Goal: Information Seeking & Learning: Learn about a topic

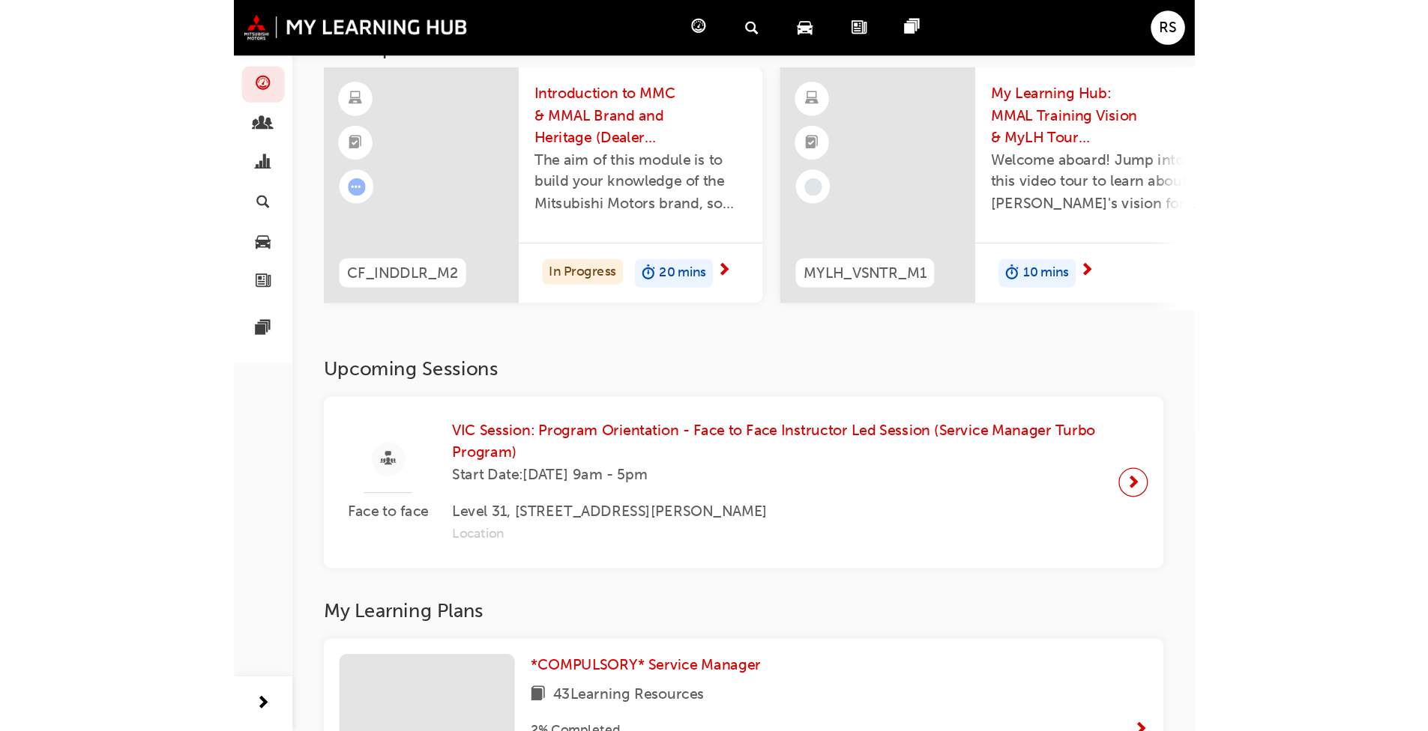
scroll to position [75, 0]
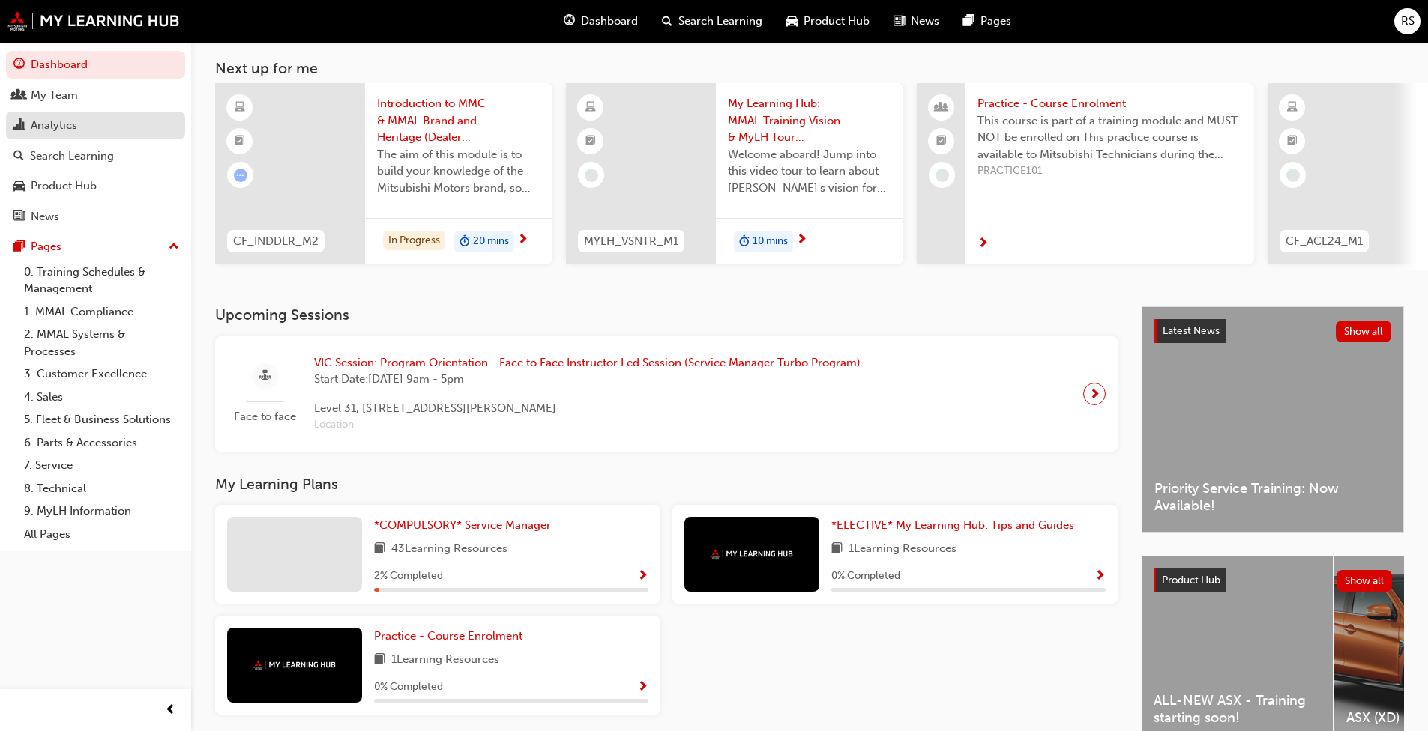
click at [64, 131] on div "Analytics" at bounding box center [54, 125] width 46 height 17
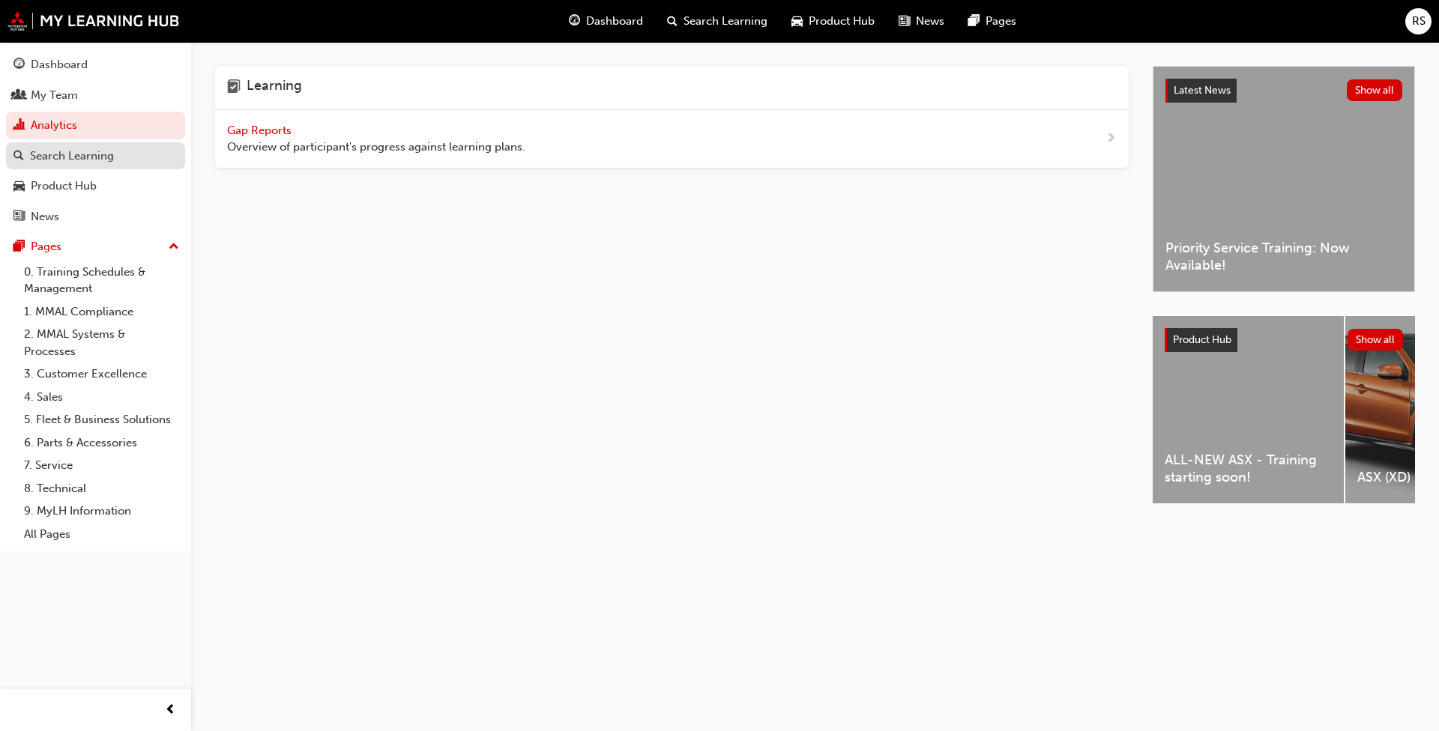
click at [60, 155] on div "Search Learning" at bounding box center [72, 156] width 84 height 17
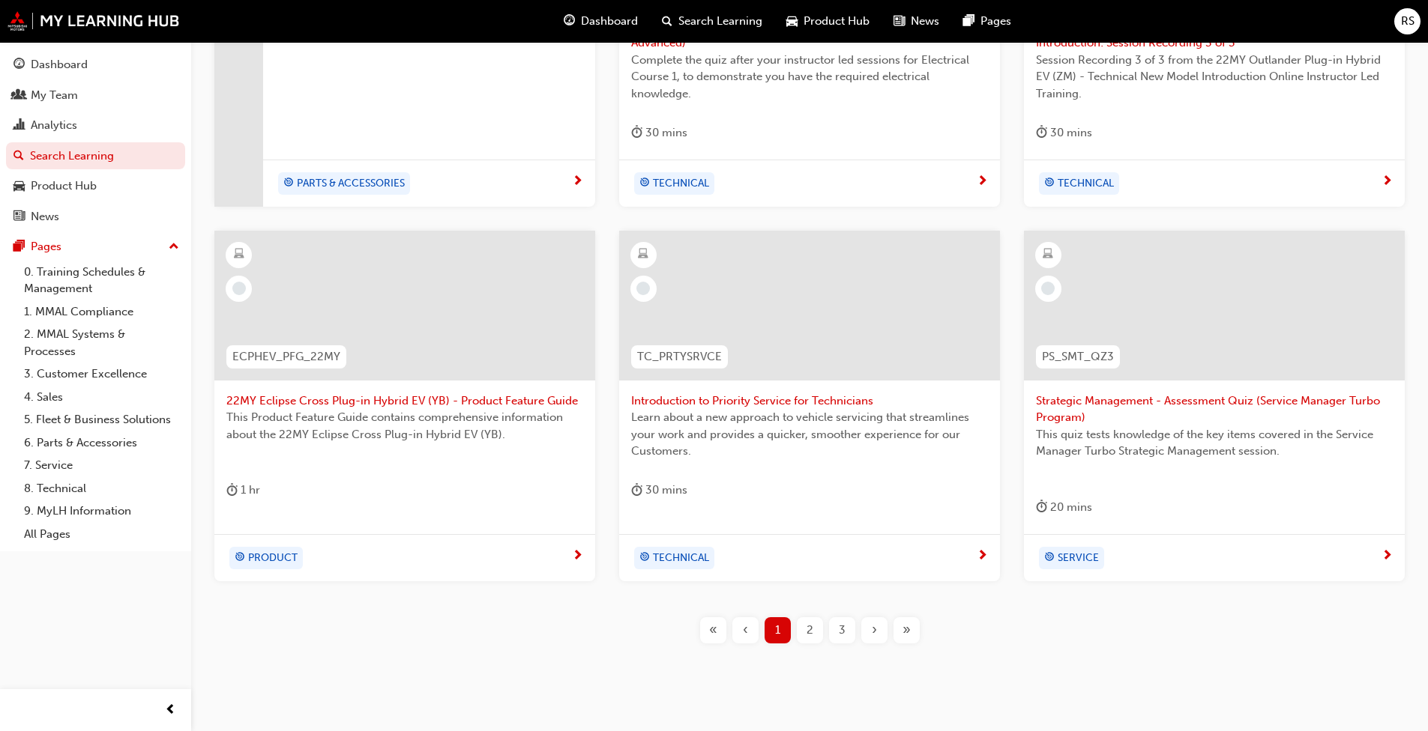
scroll to position [525, 0]
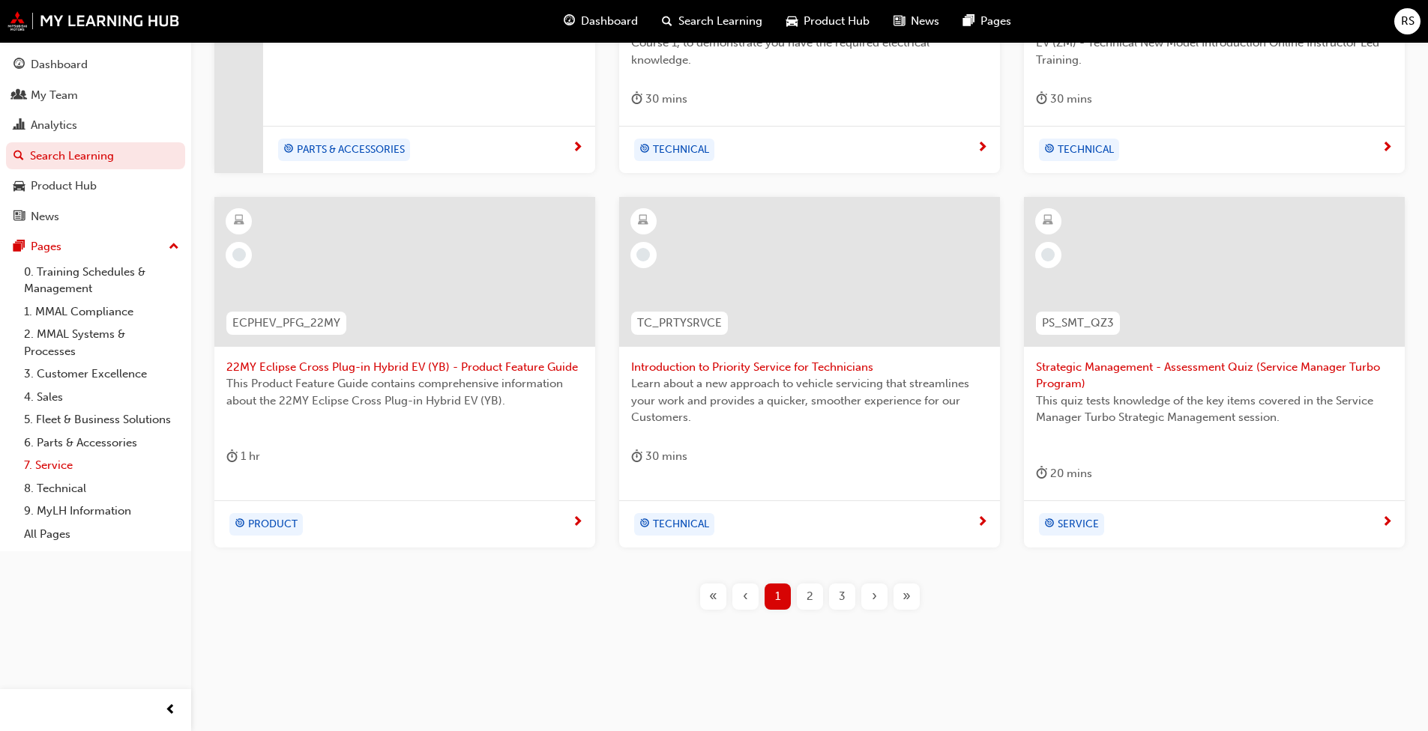
click at [57, 467] on link "7. Service" at bounding box center [101, 465] width 167 height 23
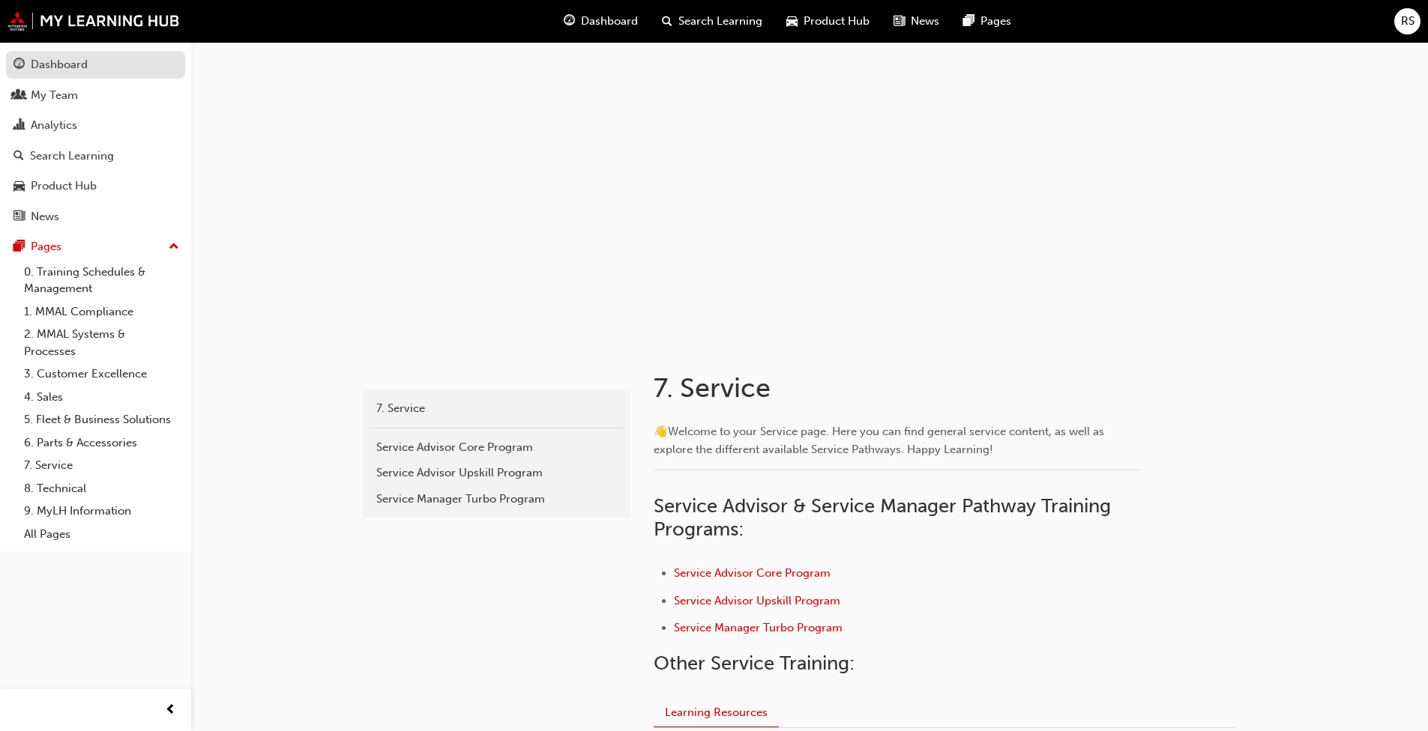
click at [92, 69] on div "Dashboard" at bounding box center [95, 64] width 164 height 19
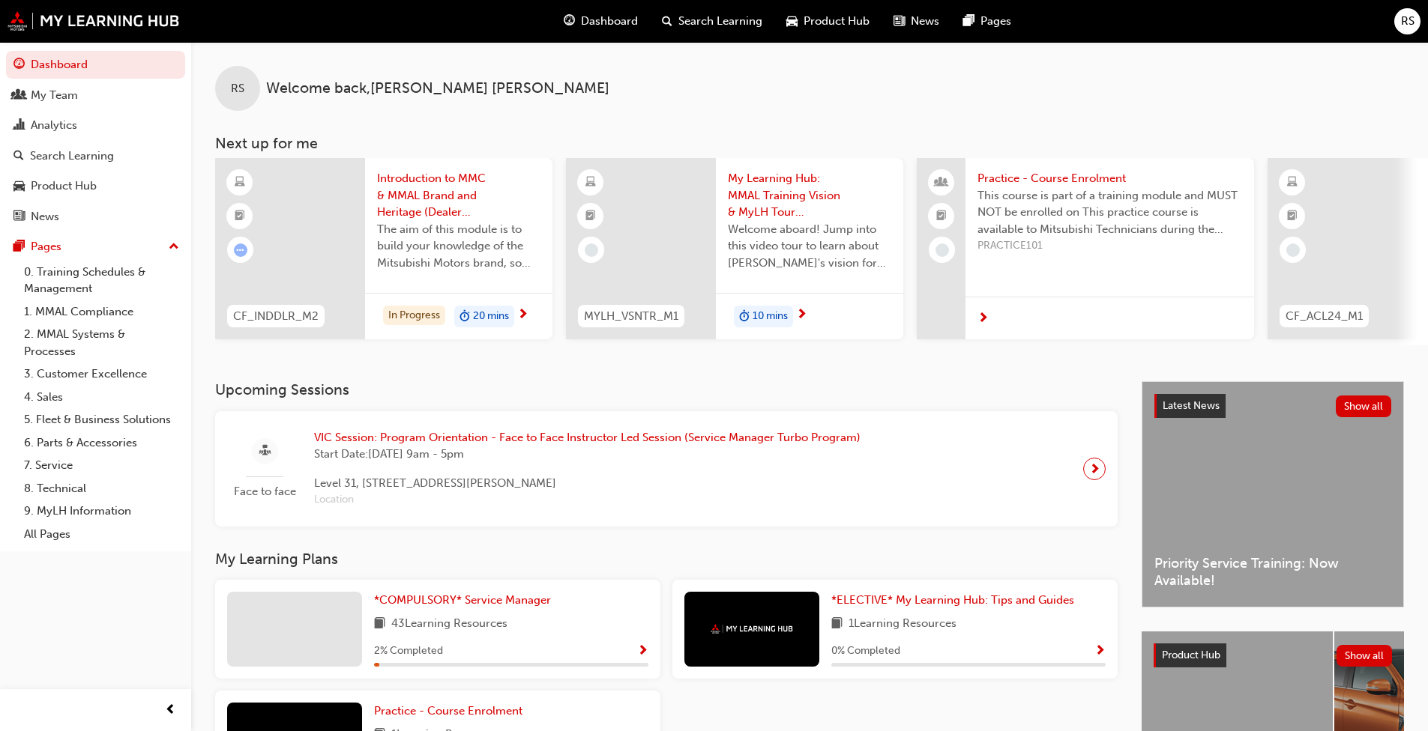
click at [725, 24] on span "Search Learning" at bounding box center [720, 21] width 84 height 17
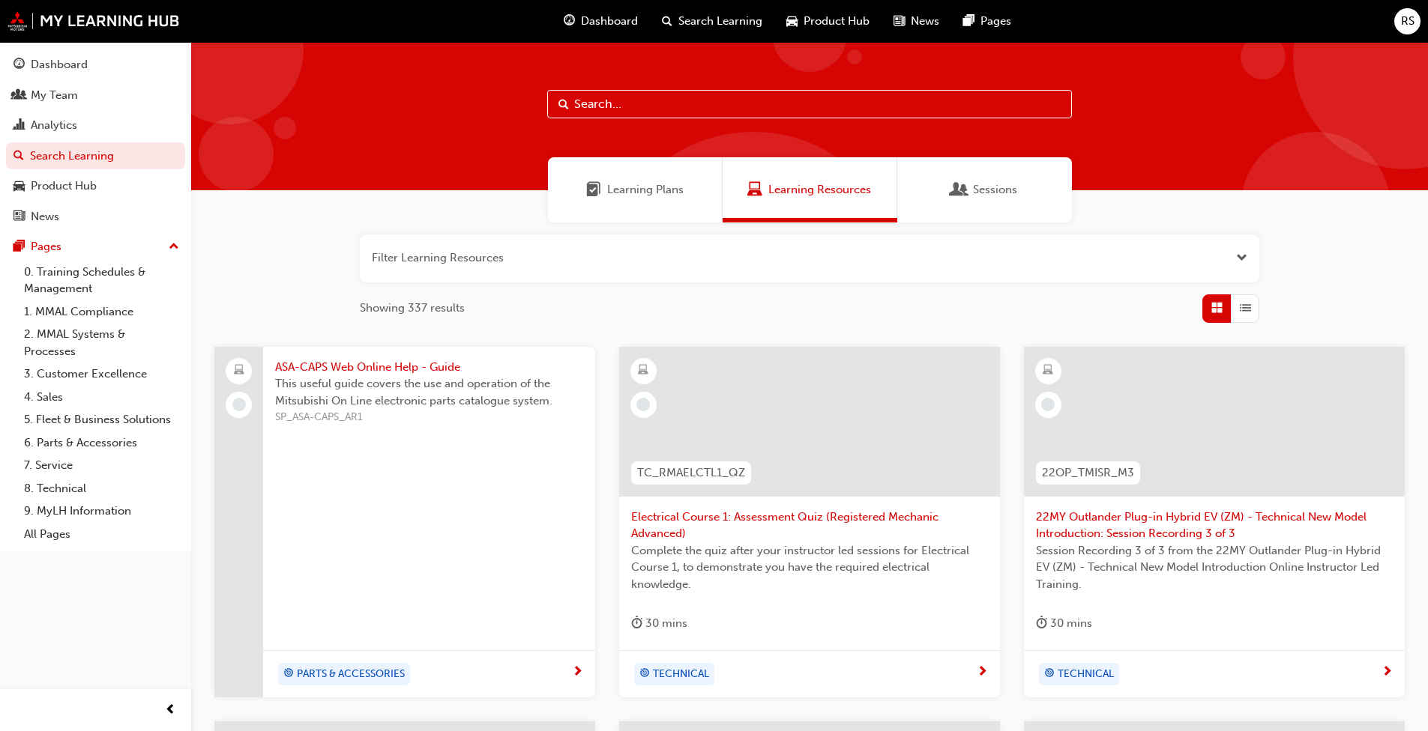
click at [706, 109] on input "text" at bounding box center [809, 104] width 525 height 28
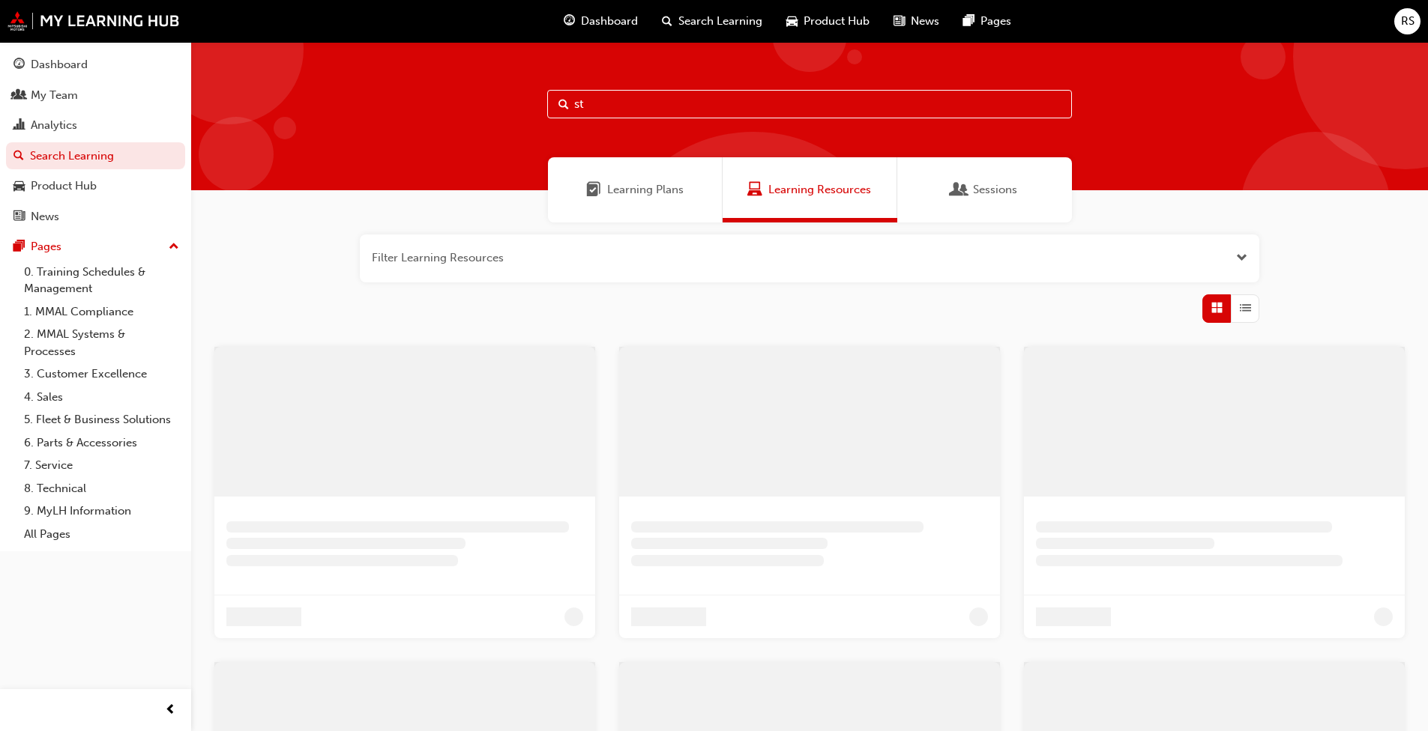
type input "s"
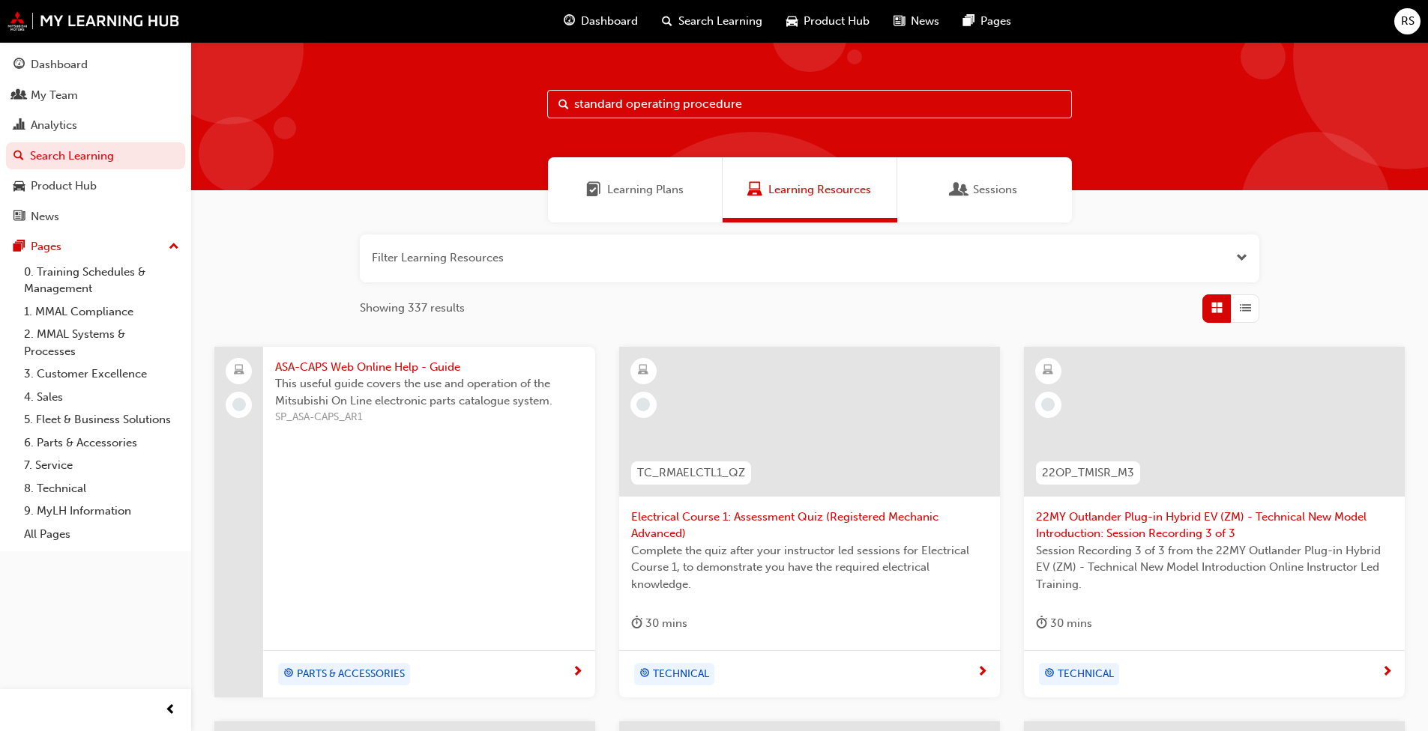
type input "standard operating procedure"
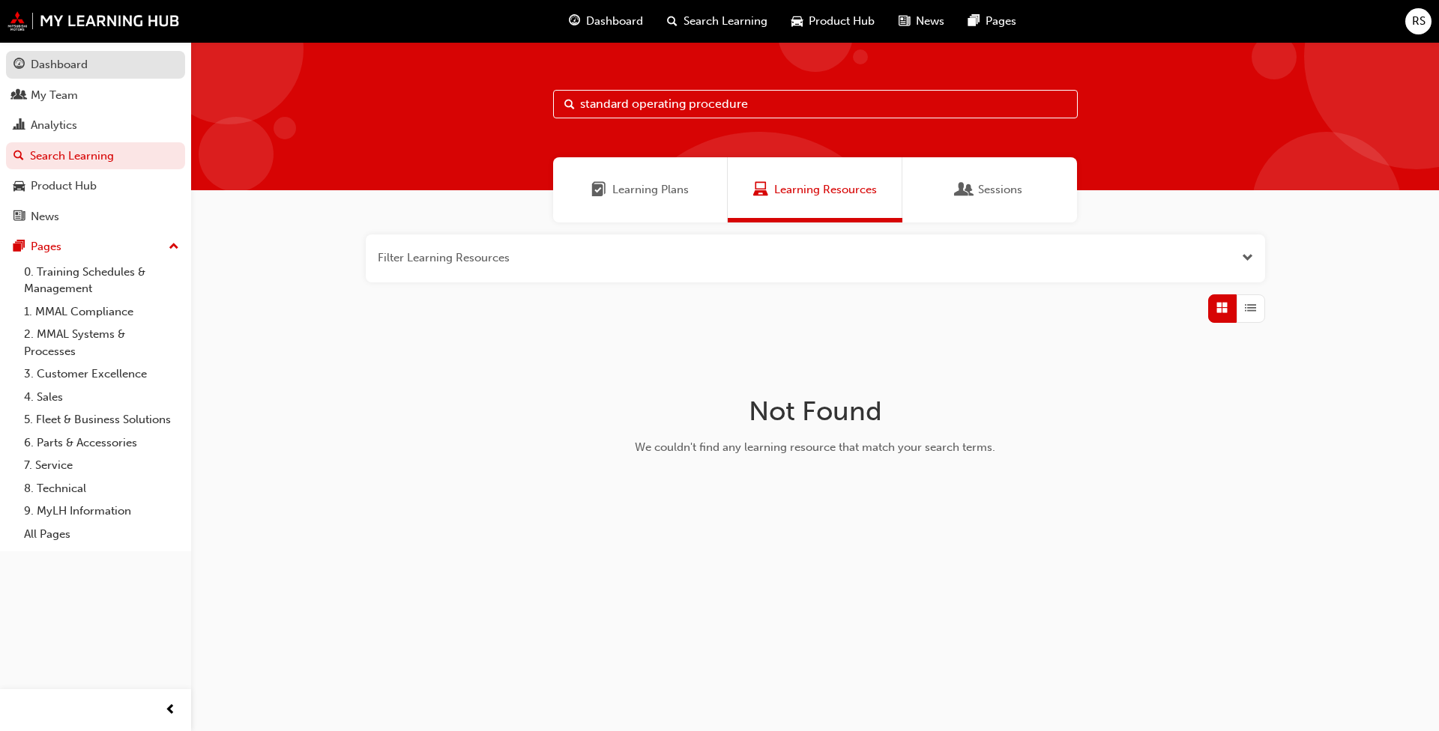
click at [70, 73] on div "Dashboard" at bounding box center [95, 64] width 164 height 19
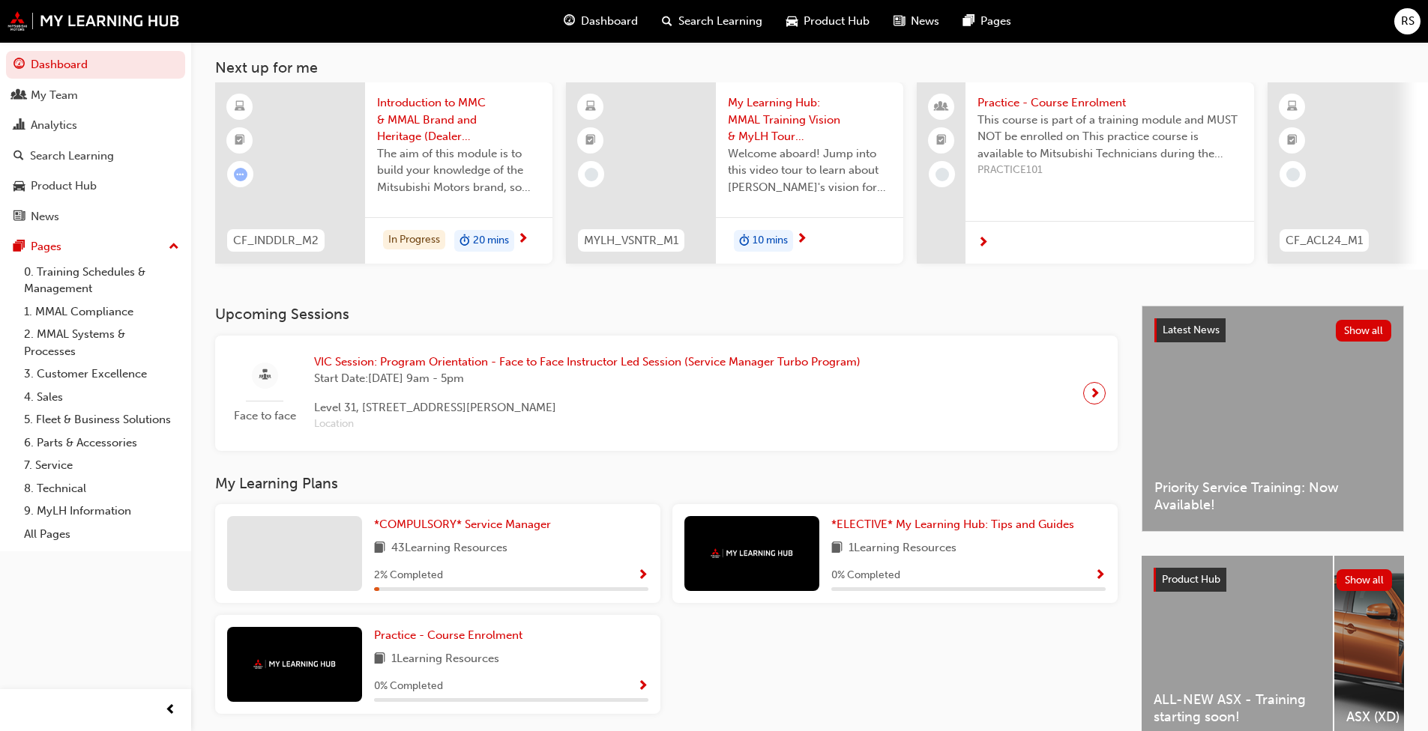
scroll to position [164, 0]
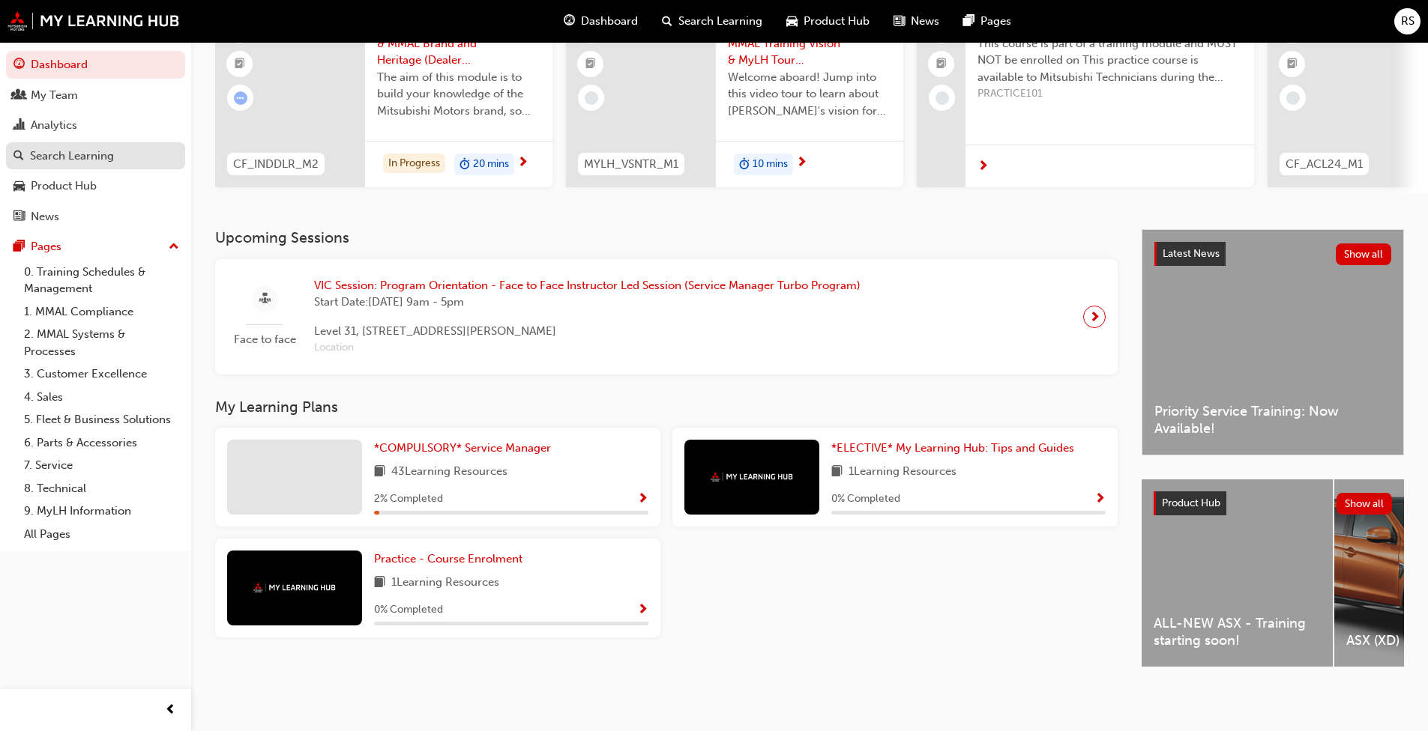
click at [76, 159] on div "Search Learning" at bounding box center [72, 156] width 84 height 17
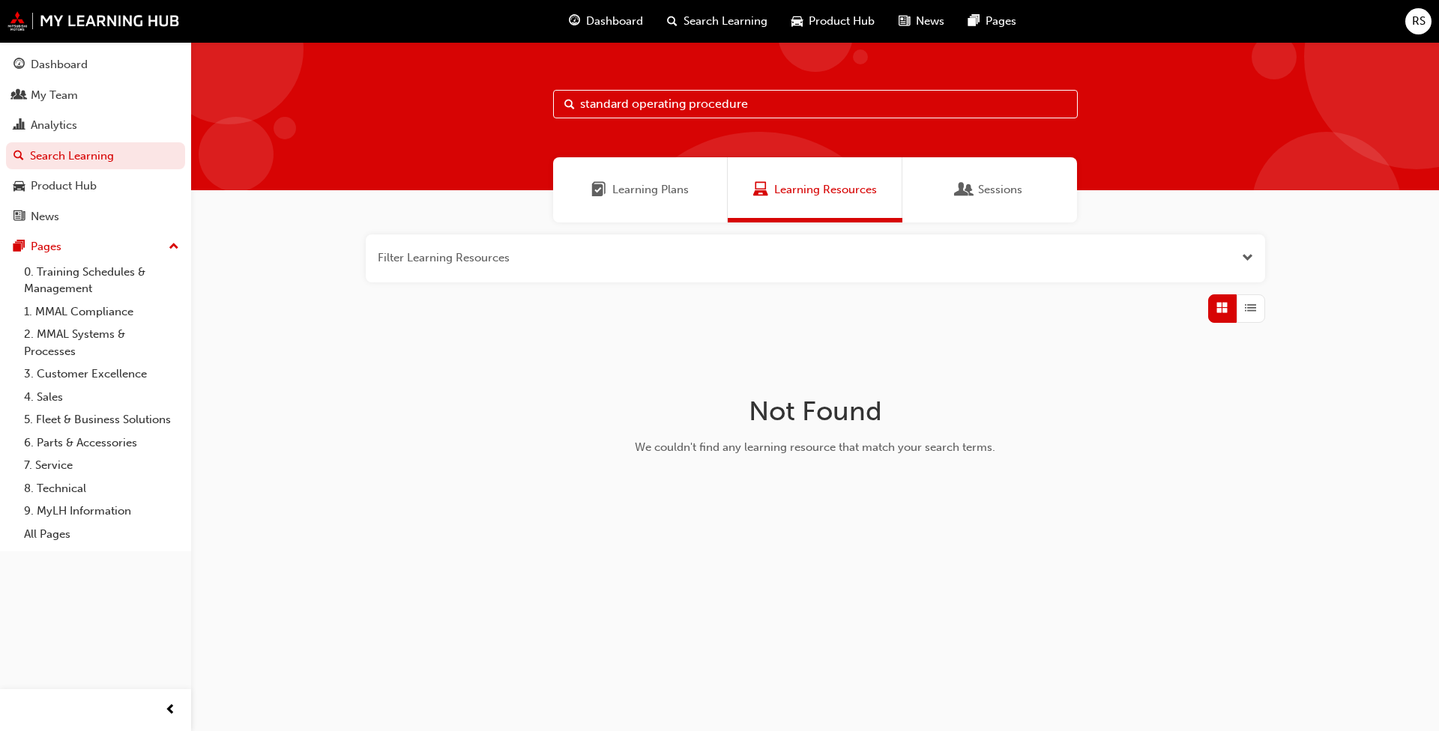
click at [607, 23] on span "Dashboard" at bounding box center [614, 21] width 57 height 17
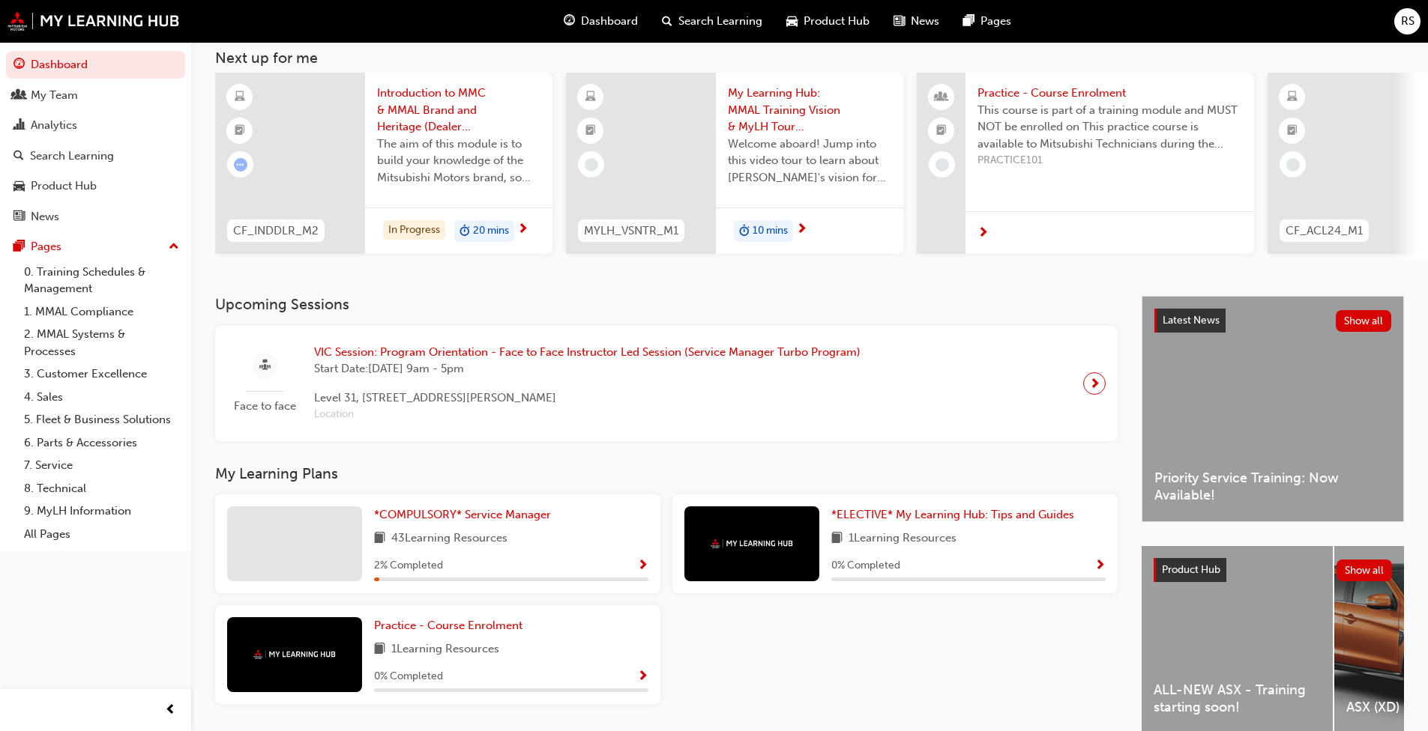
scroll to position [150, 0]
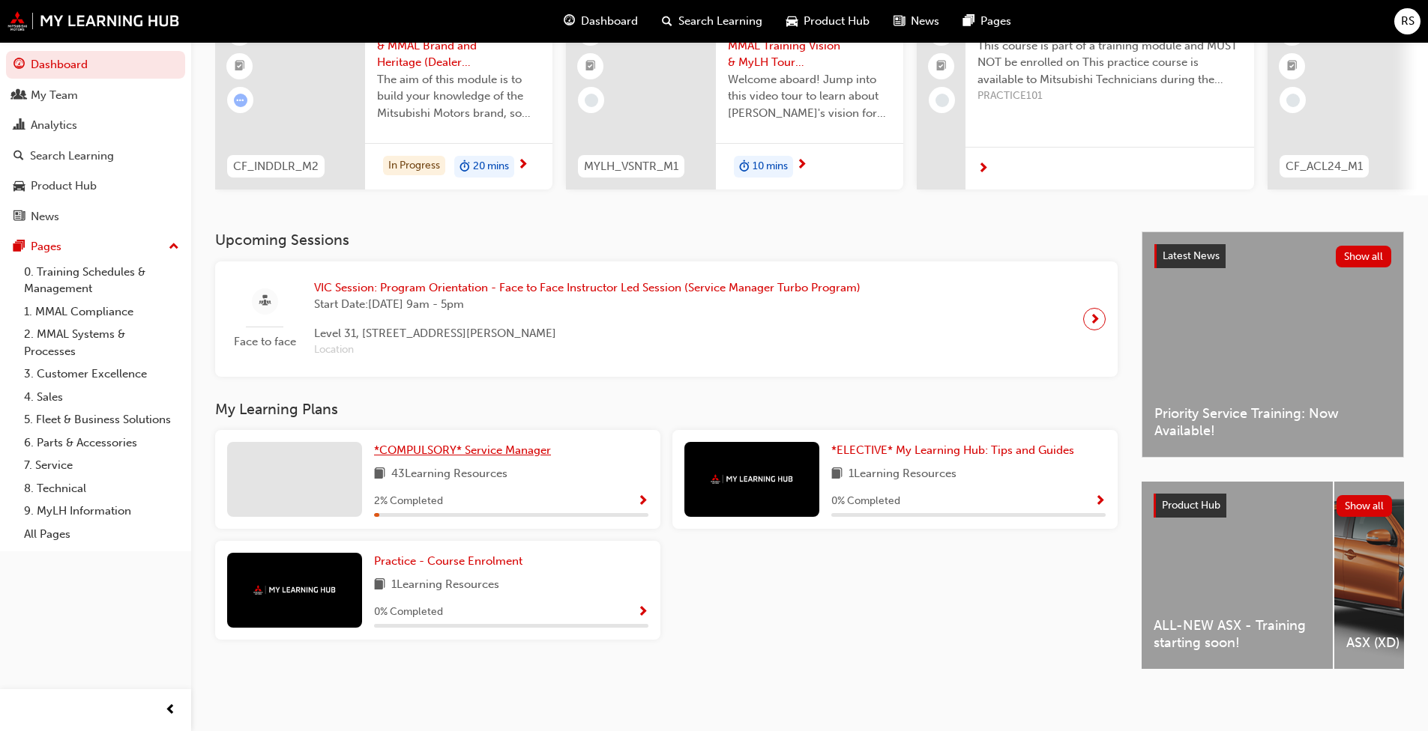
click at [477, 457] on span "*COMPULSORY* Service Manager" at bounding box center [462, 450] width 177 height 13
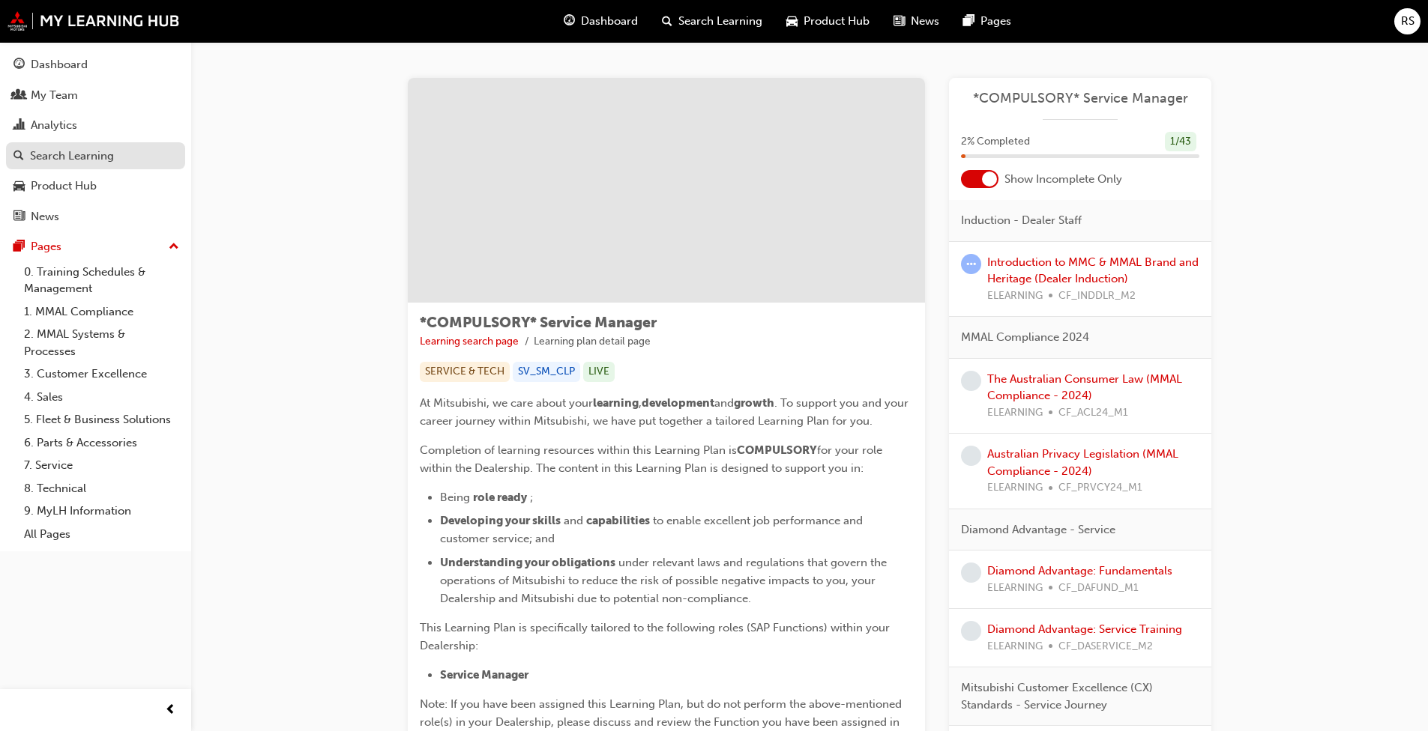
click at [56, 162] on div "Search Learning" at bounding box center [72, 156] width 84 height 17
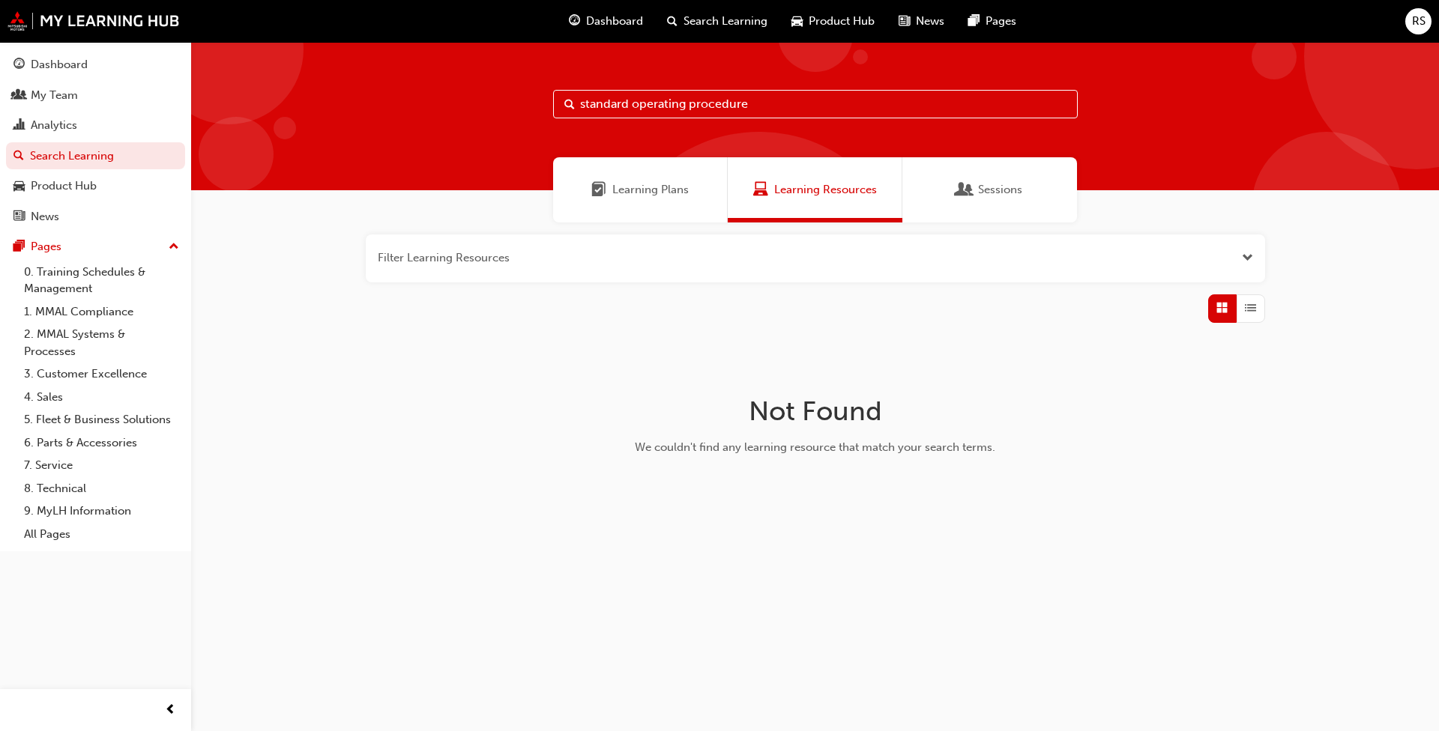
drag, startPoint x: 648, startPoint y: 198, endPoint x: 677, endPoint y: 223, distance: 38.2
click at [648, 199] on div "Learning Plans" at bounding box center [640, 189] width 175 height 65
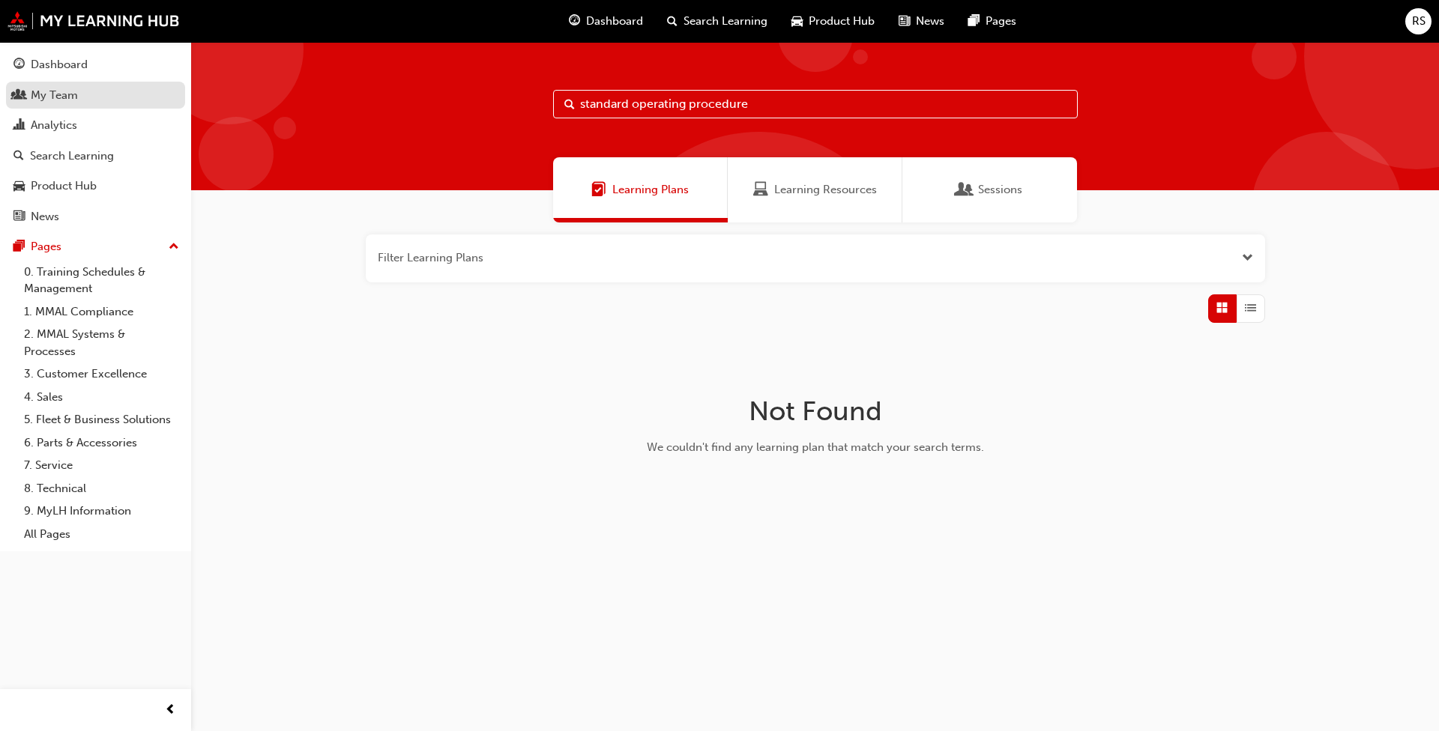
click at [87, 103] on div "My Team" at bounding box center [95, 95] width 164 height 19
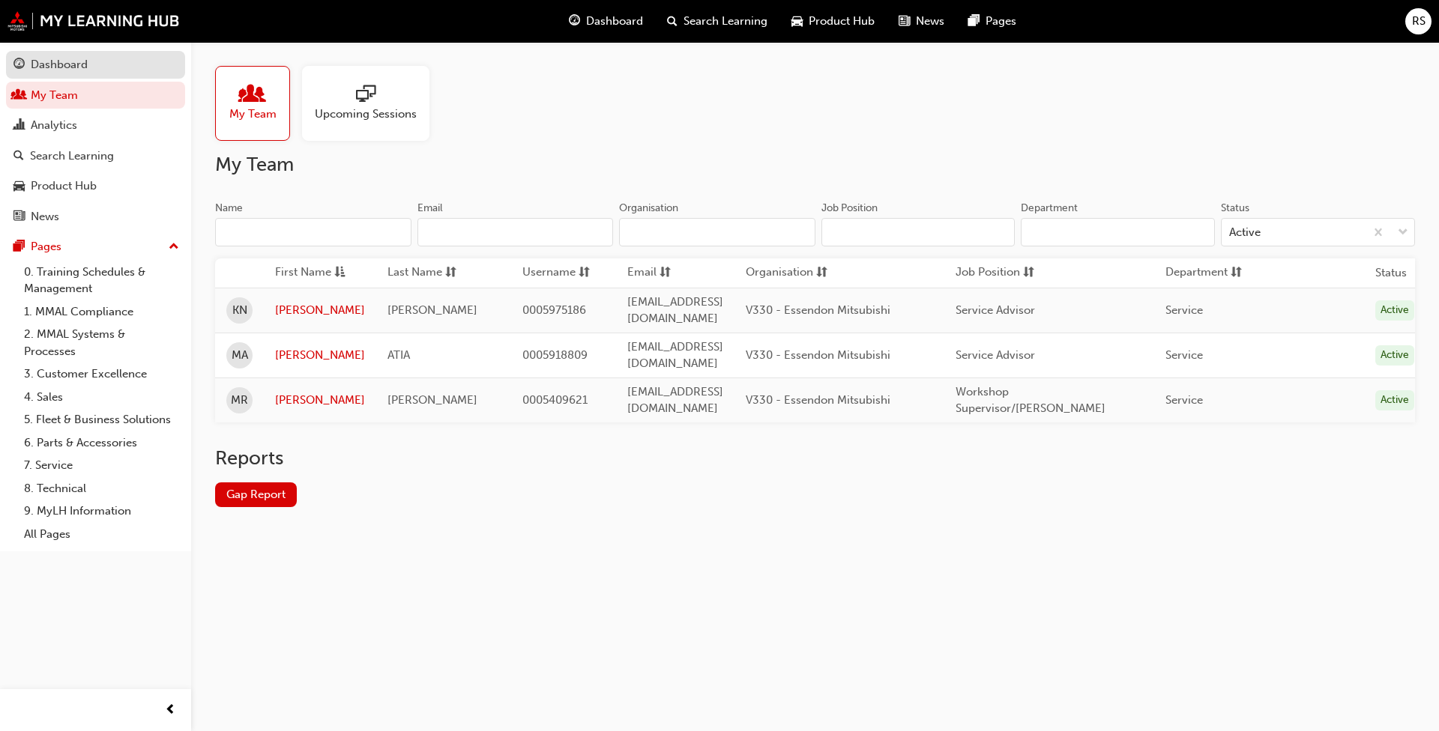
click at [91, 52] on link "Dashboard" at bounding box center [95, 65] width 179 height 28
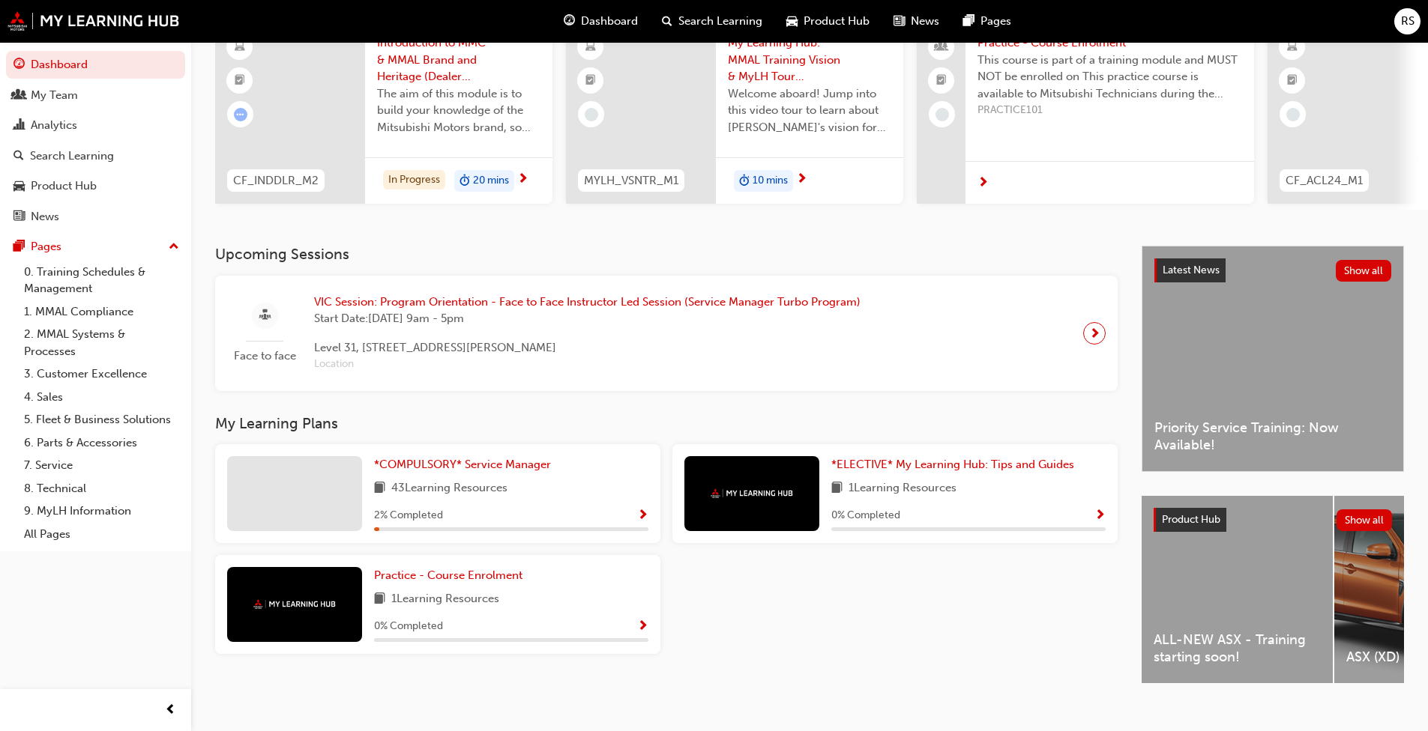
scroll to position [164, 0]
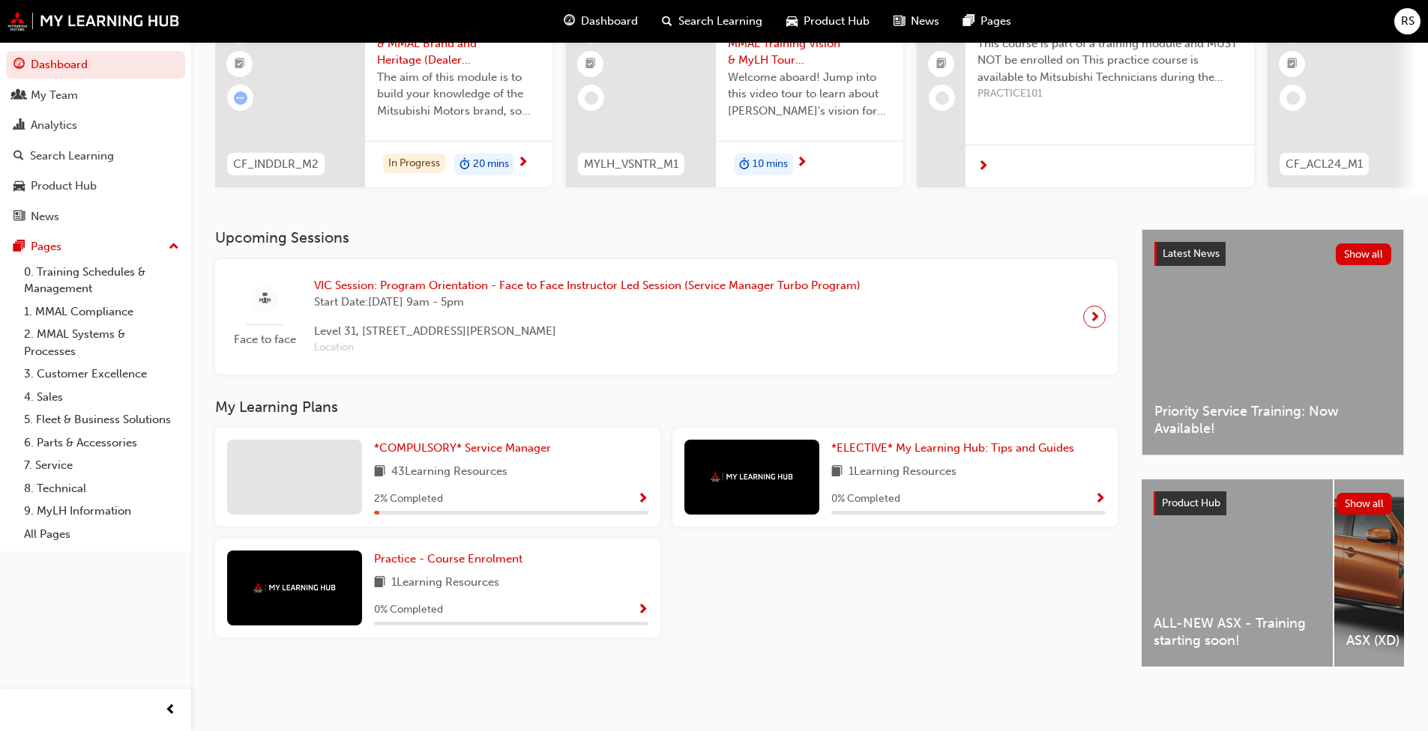
click at [642, 493] on span "Show Progress" at bounding box center [642, 499] width 11 height 13
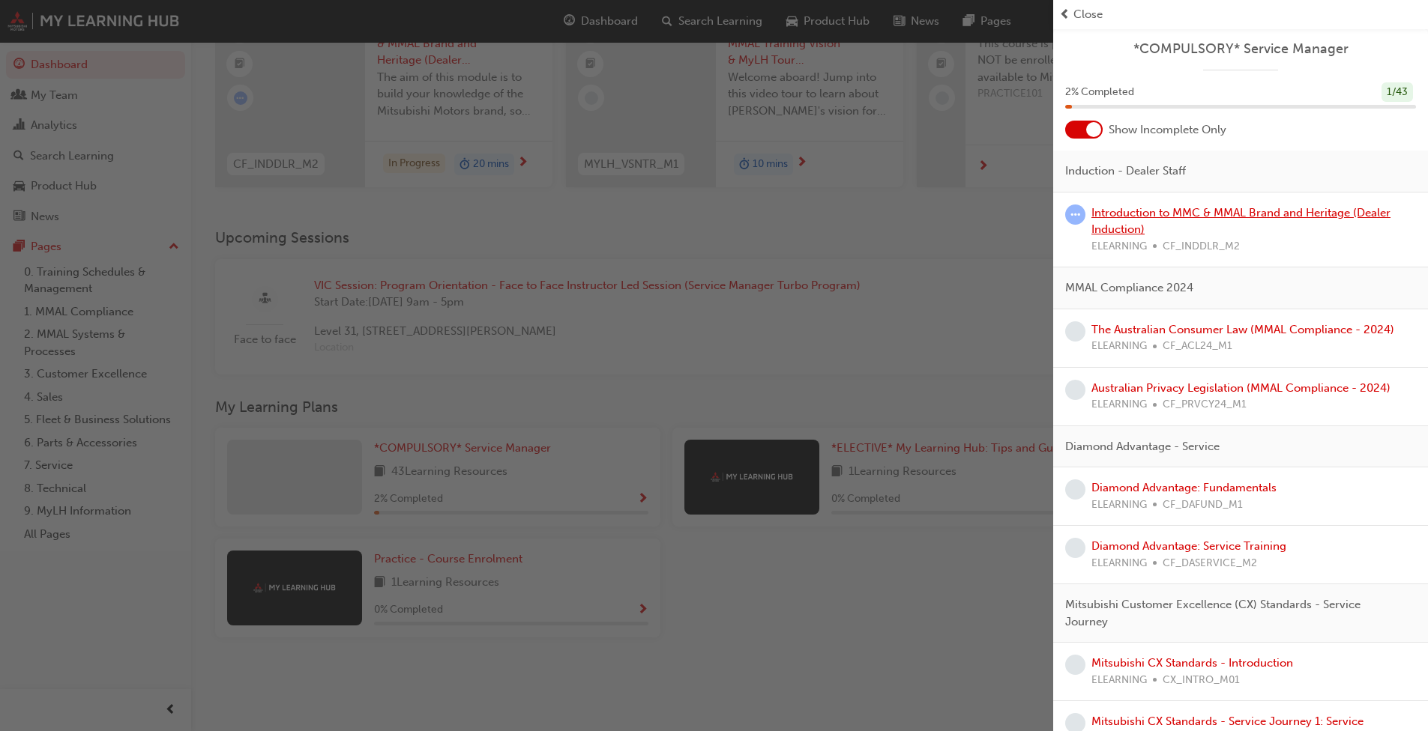
click at [749, 212] on link "Introduction to MMC & MMAL Brand and Heritage (Dealer Induction)" at bounding box center [1240, 221] width 299 height 31
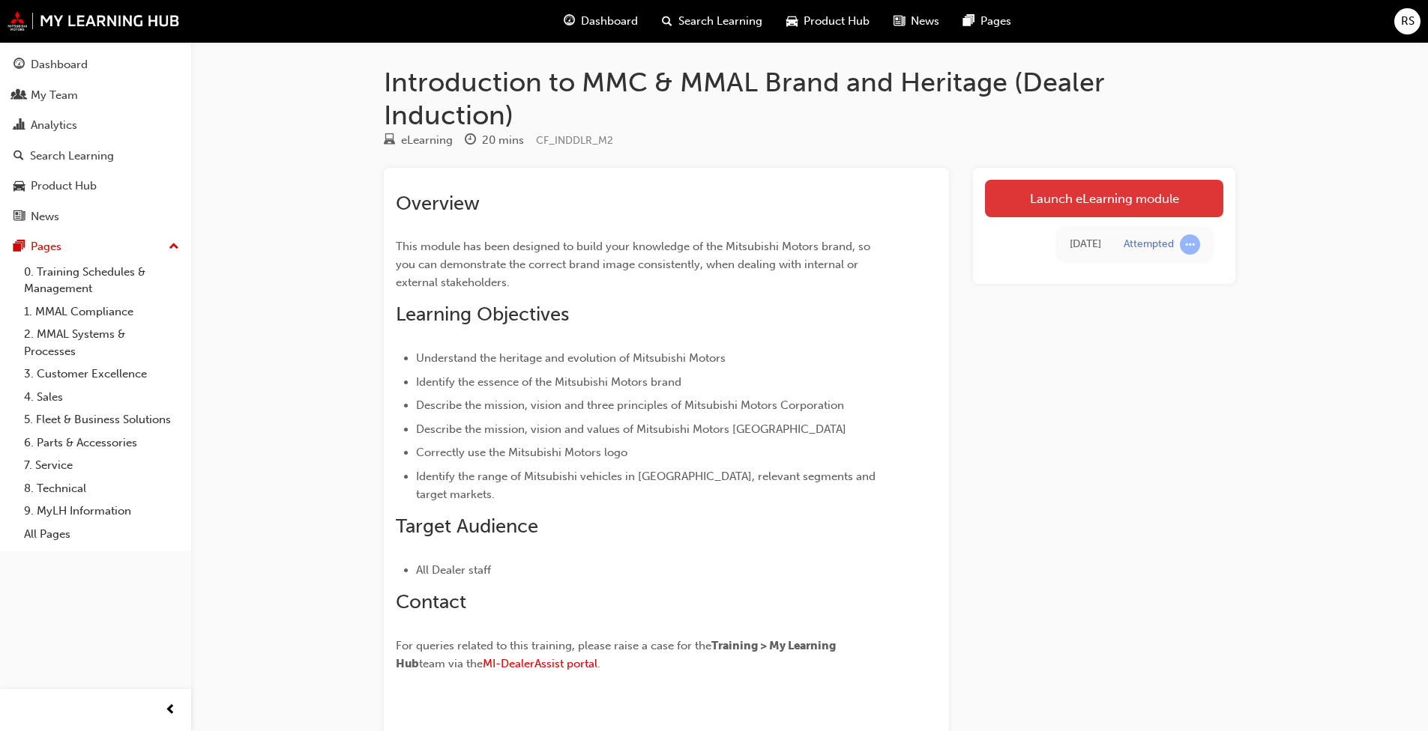
click at [749, 203] on link "Launch eLearning module" at bounding box center [1104, 198] width 238 height 37
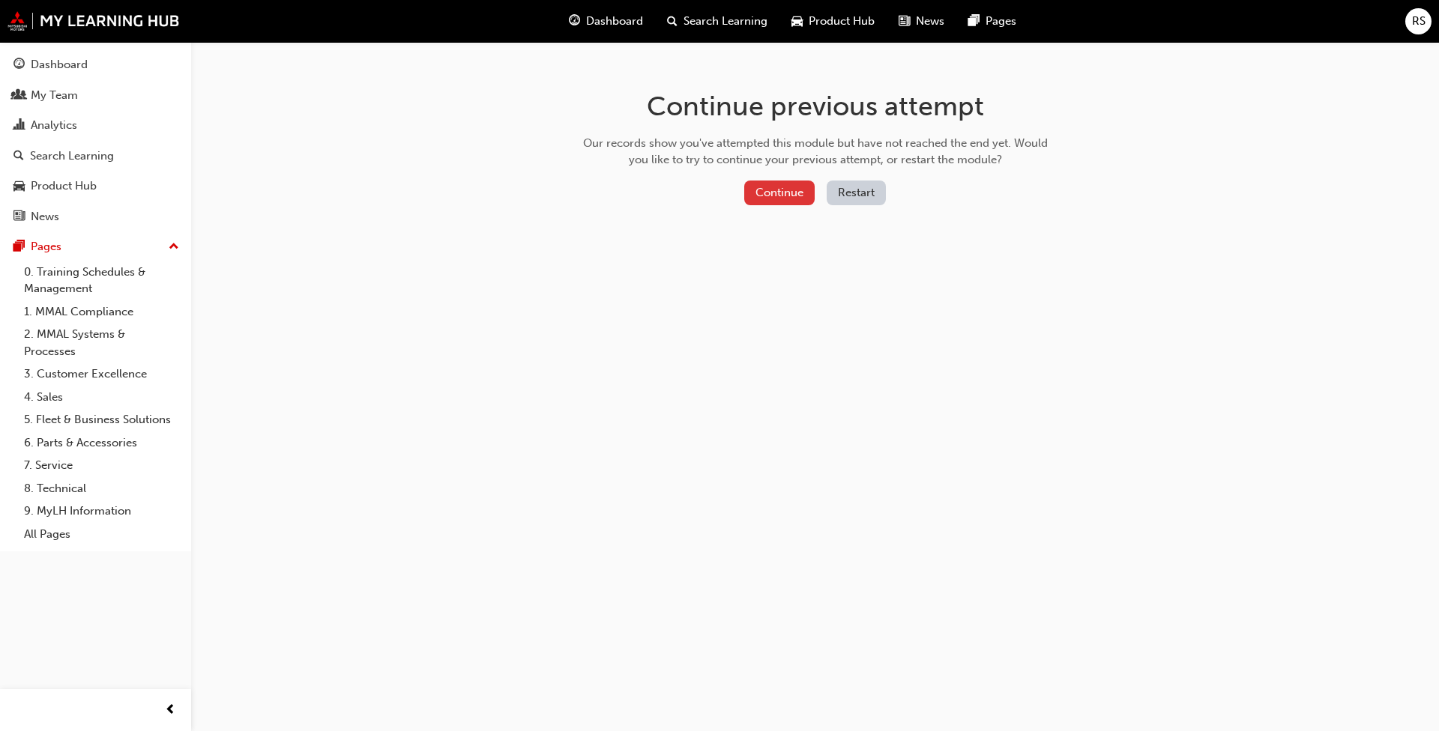
click at [749, 190] on button "Continue" at bounding box center [779, 193] width 70 height 25
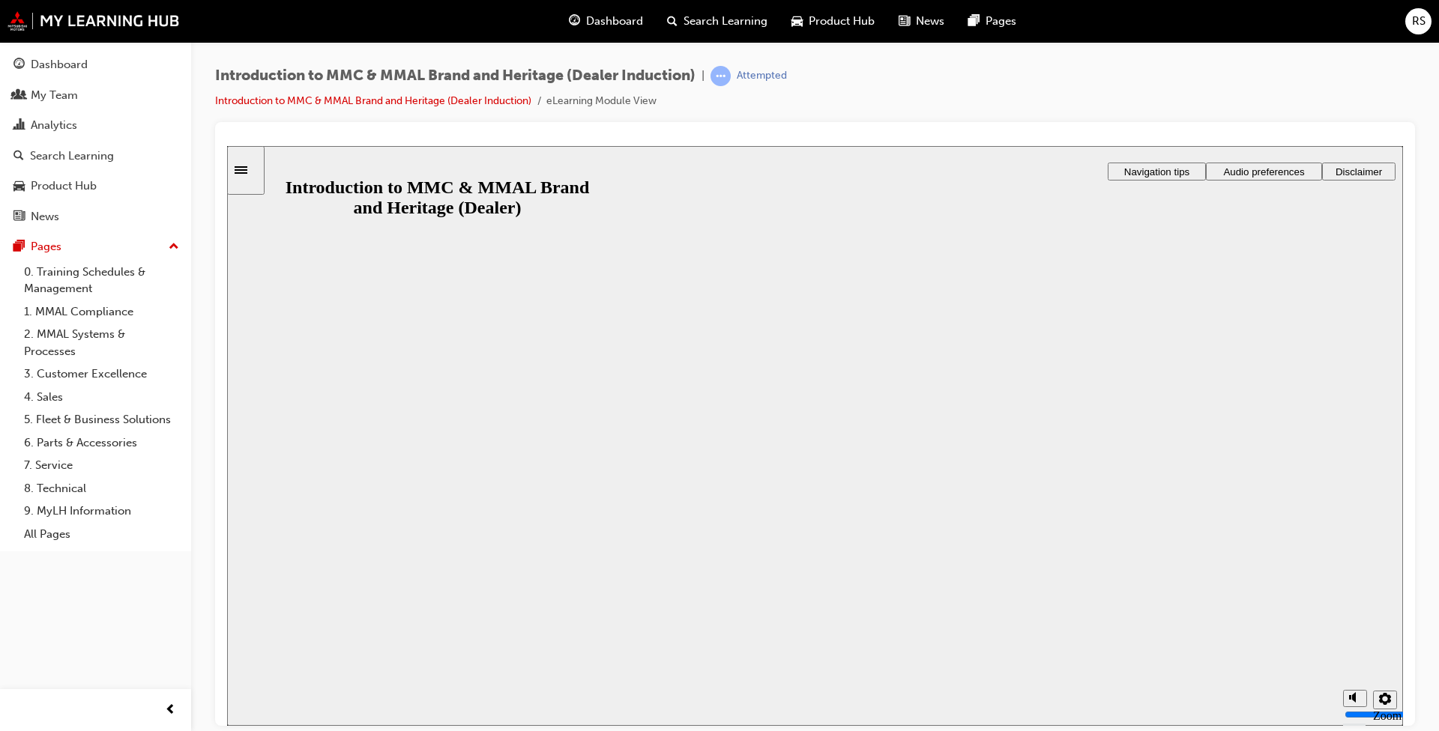
click at [284, 561] on button "Resume" at bounding box center [255, 742] width 57 height 18
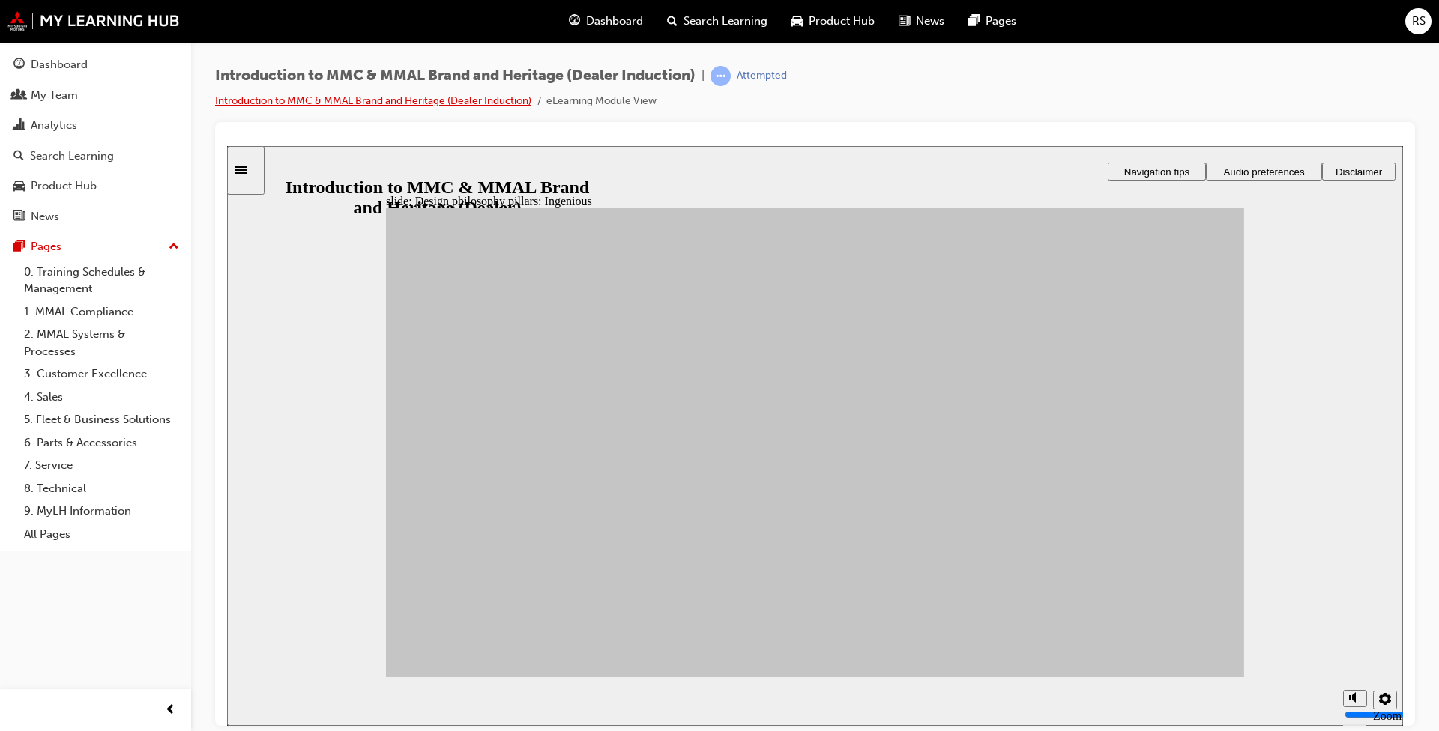
click at [301, 105] on link "Introduction to MMC & MMAL Brand and Heritage (Dealer Induction)" at bounding box center [373, 100] width 316 height 13
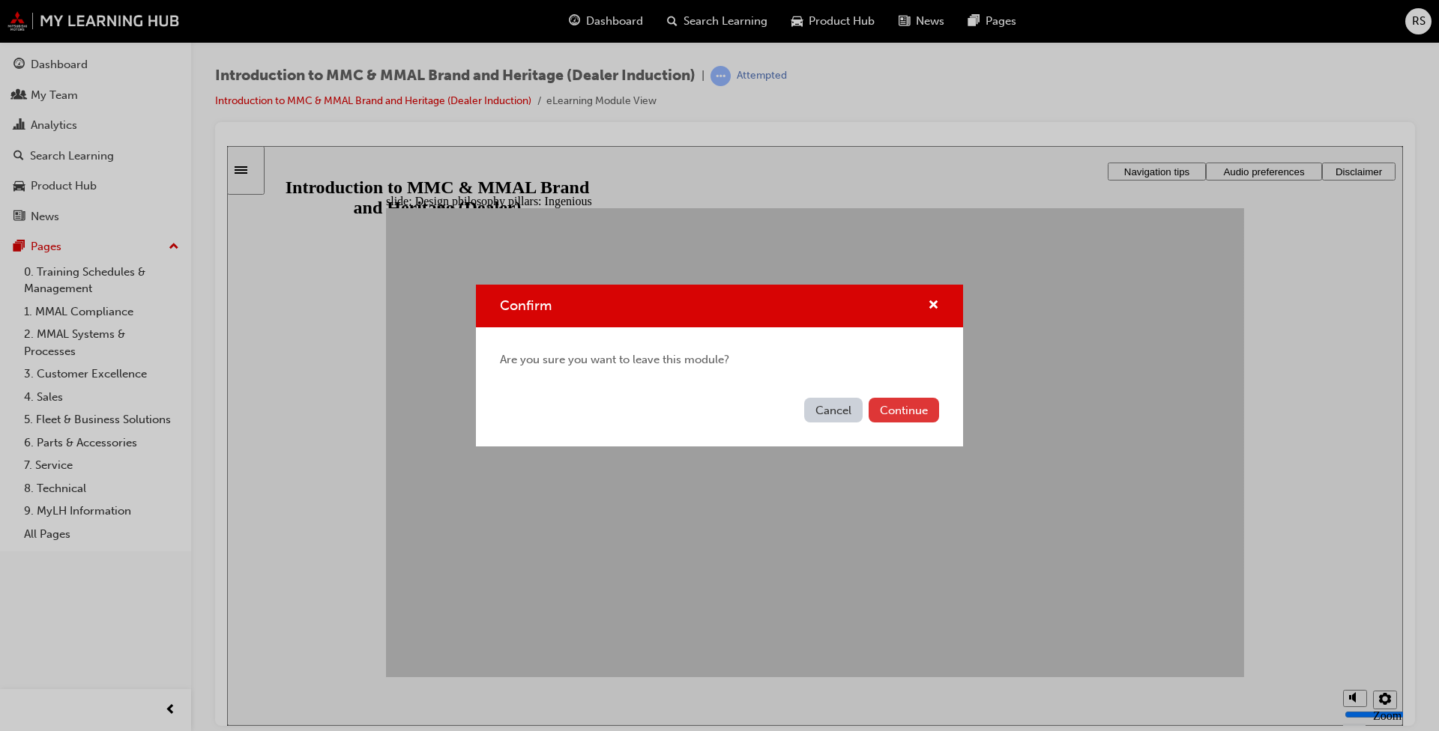
click at [749, 419] on button "Continue" at bounding box center [904, 410] width 70 height 25
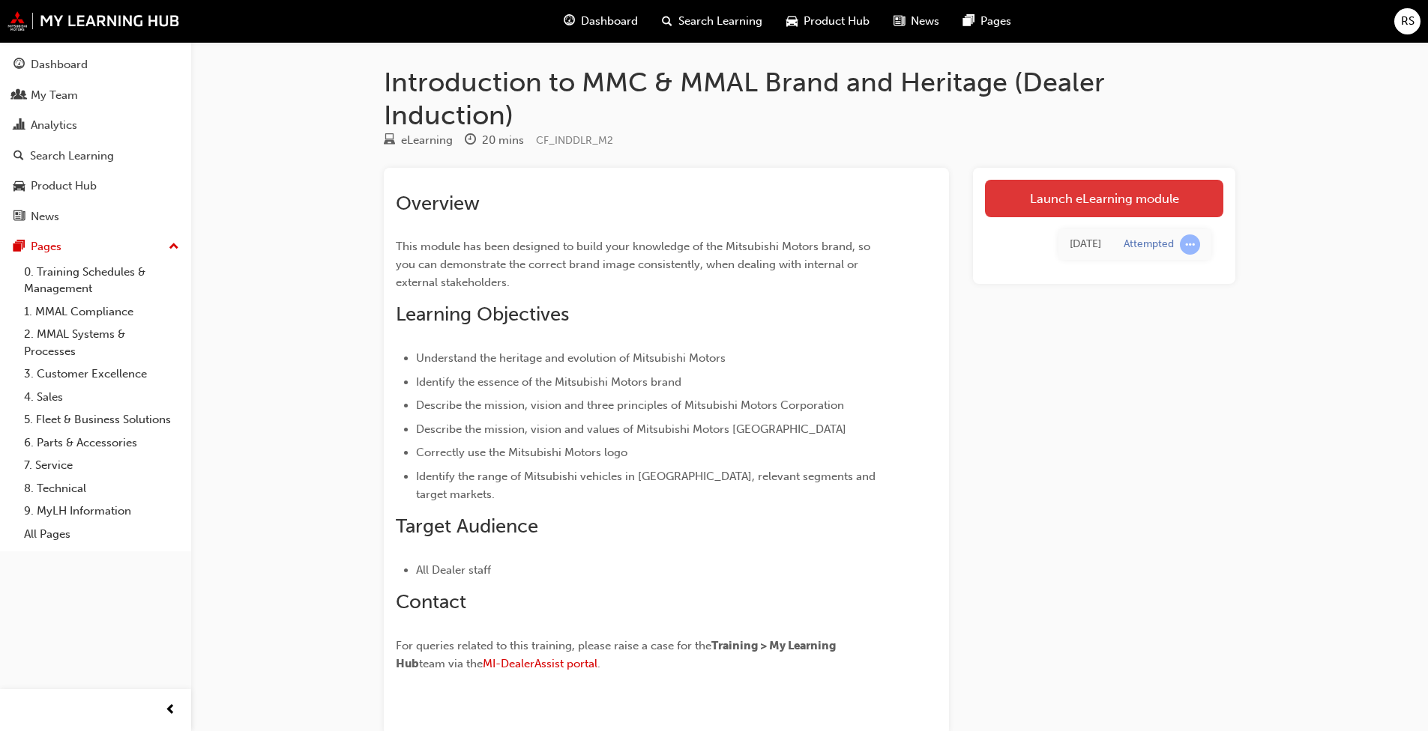
click at [749, 211] on link "Launch eLearning module" at bounding box center [1104, 198] width 238 height 37
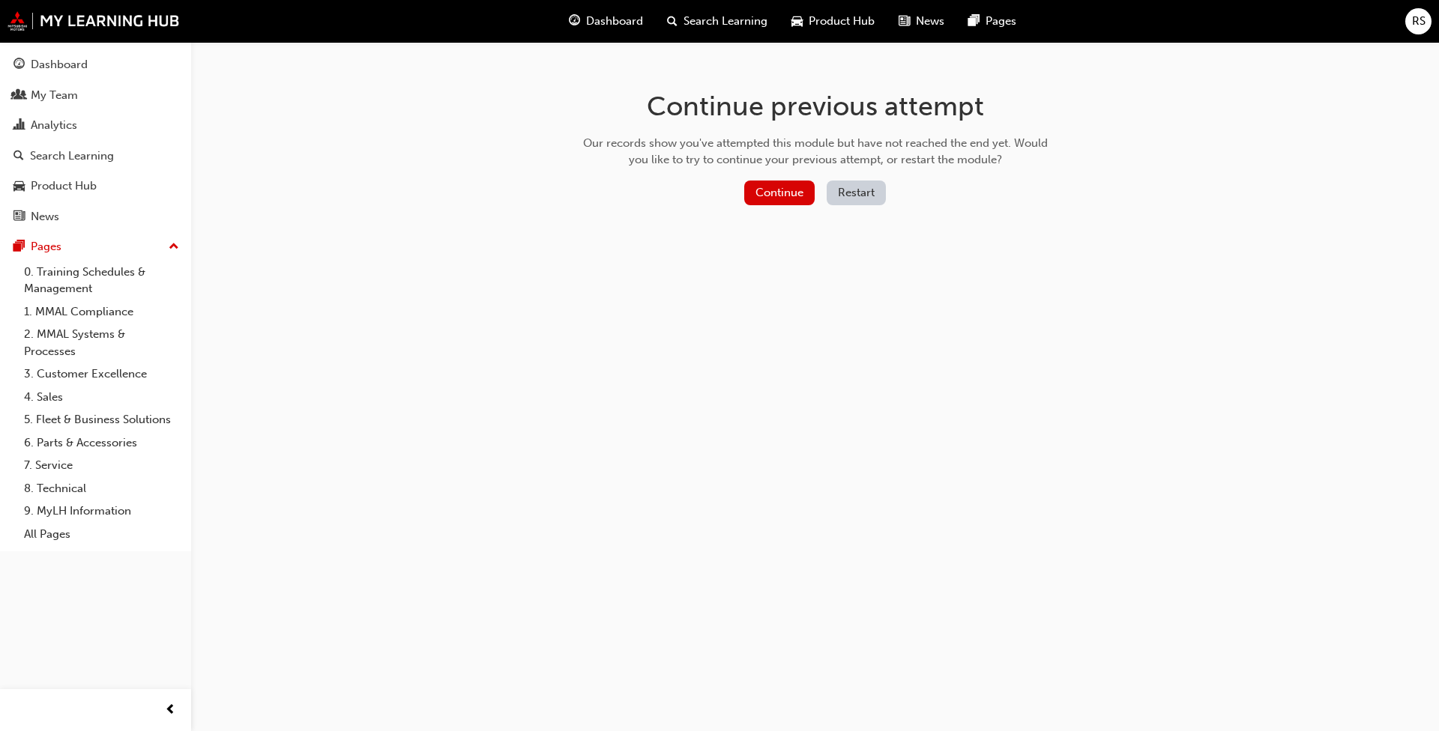
click at [749, 188] on button "Restart" at bounding box center [856, 193] width 59 height 25
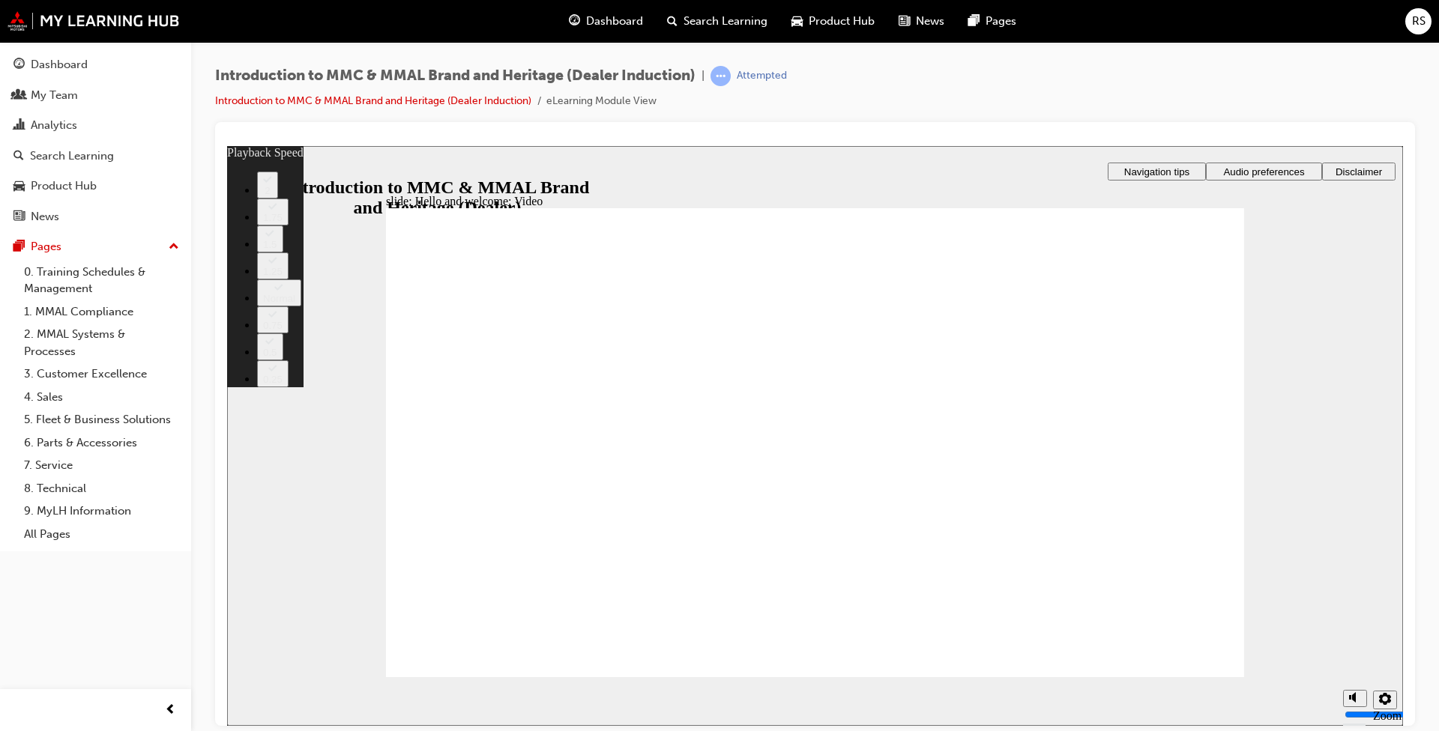
type input "0"
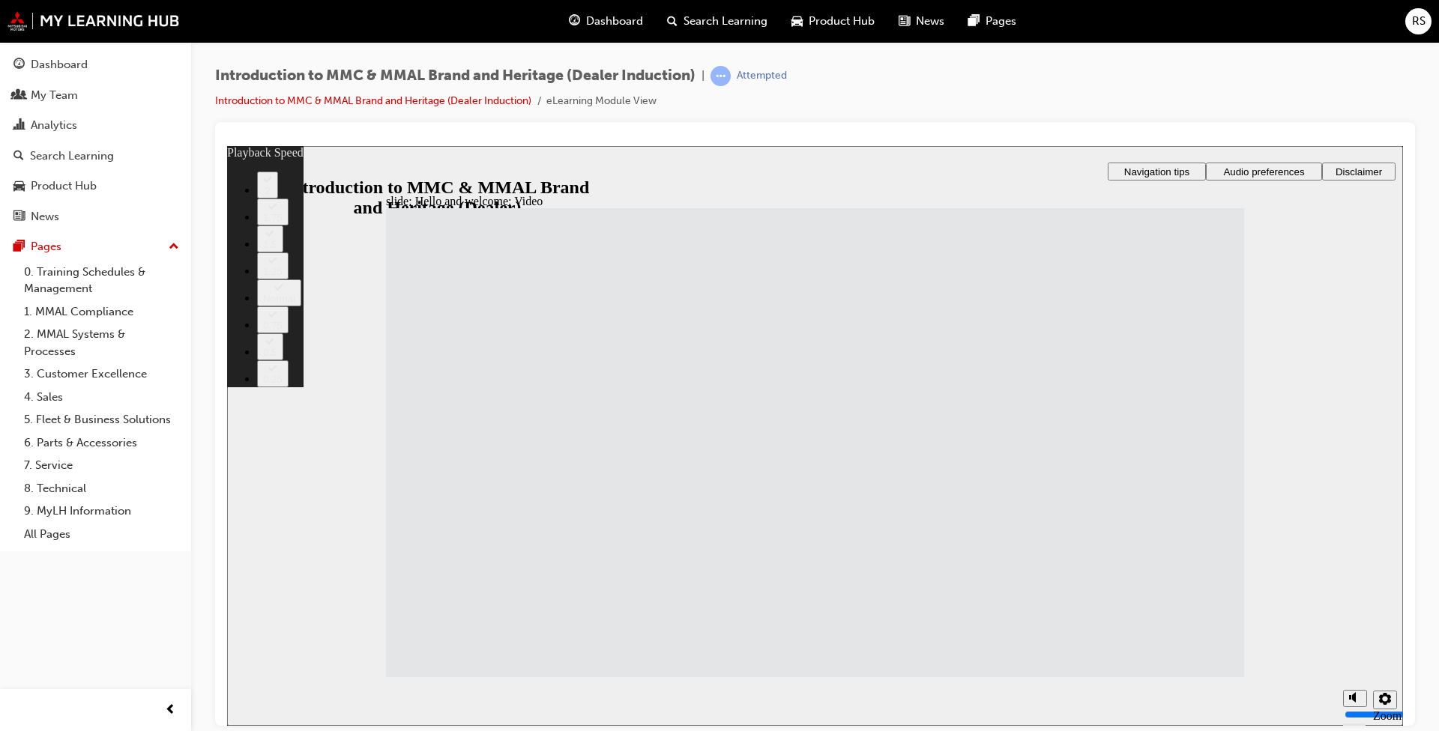
type input "33"
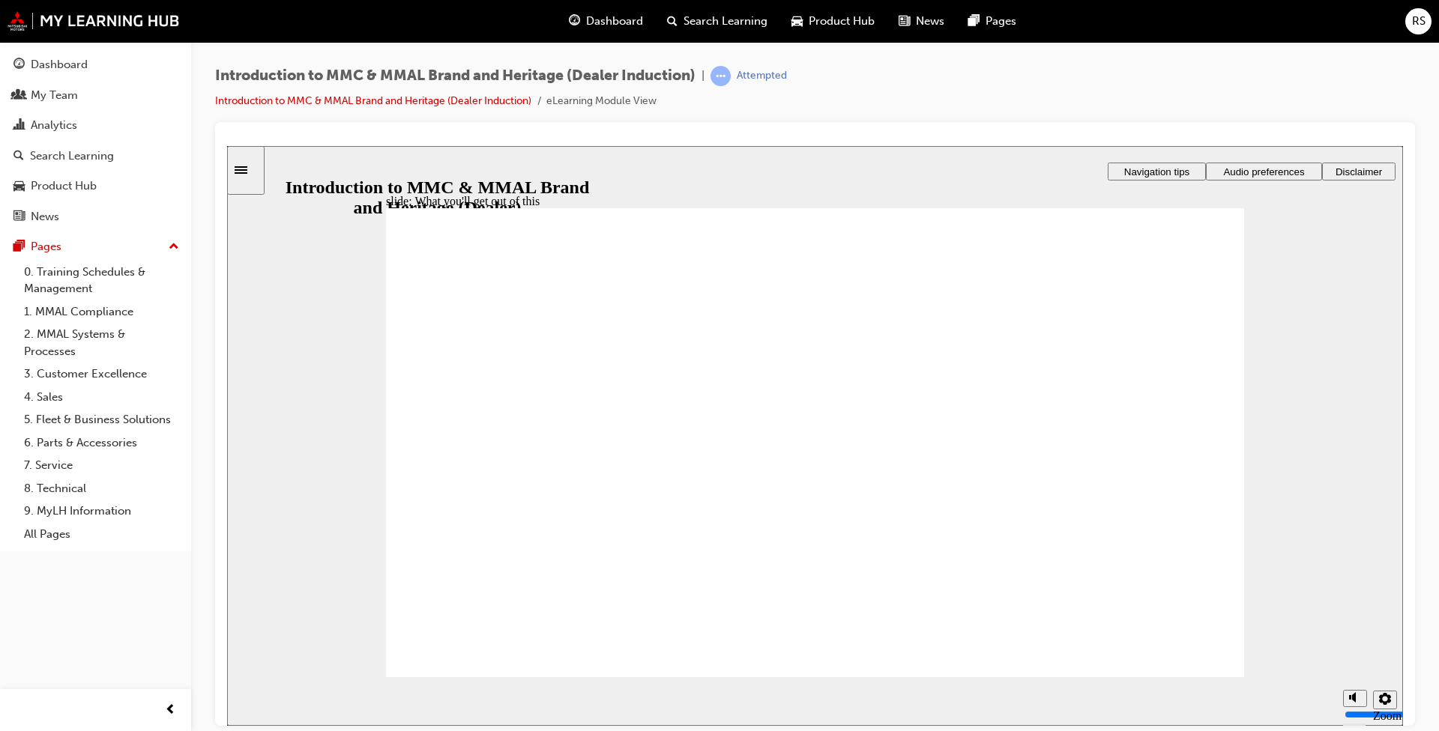
drag, startPoint x: 838, startPoint y: 441, endPoint x: 1246, endPoint y: 418, distance: 409.1
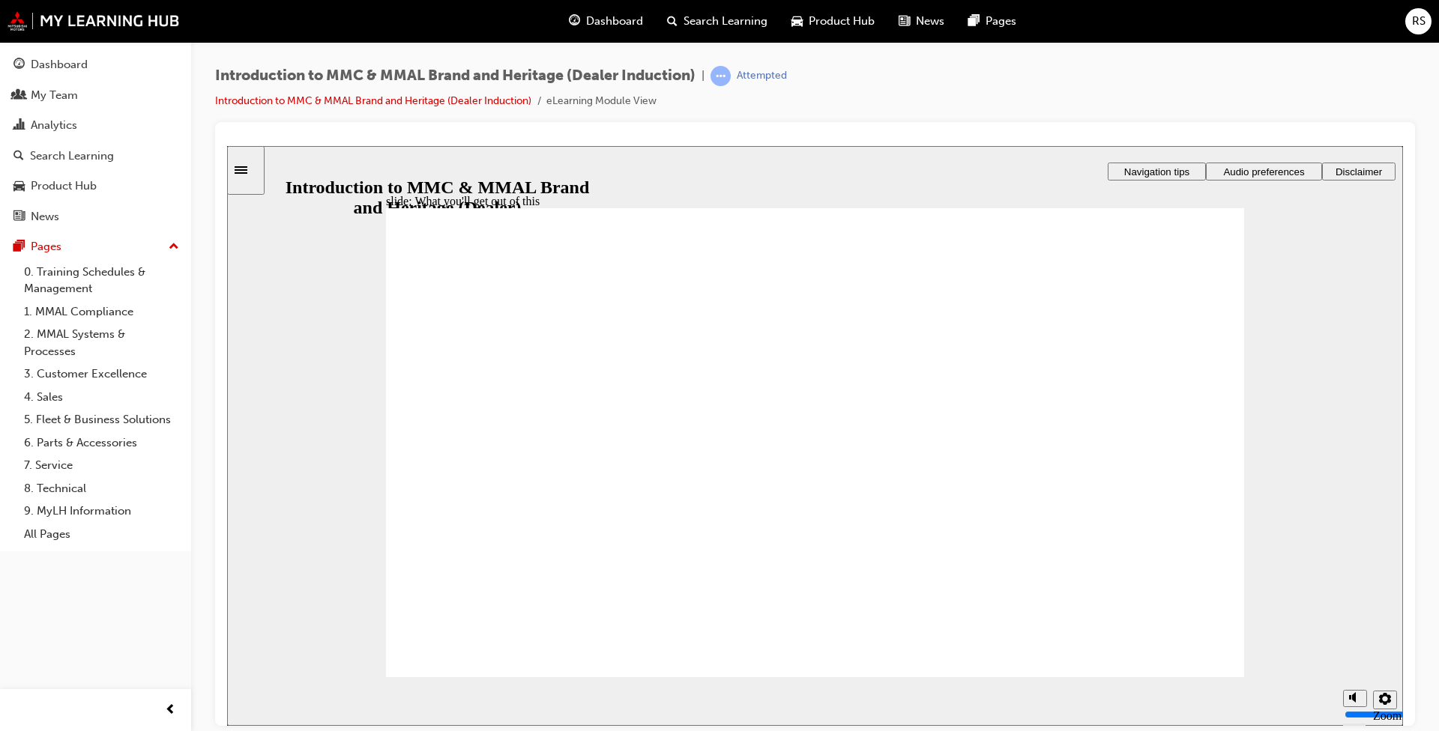
drag, startPoint x: 901, startPoint y: 483, endPoint x: 913, endPoint y: 484, distance: 12.0
